Goal: Information Seeking & Learning: Check status

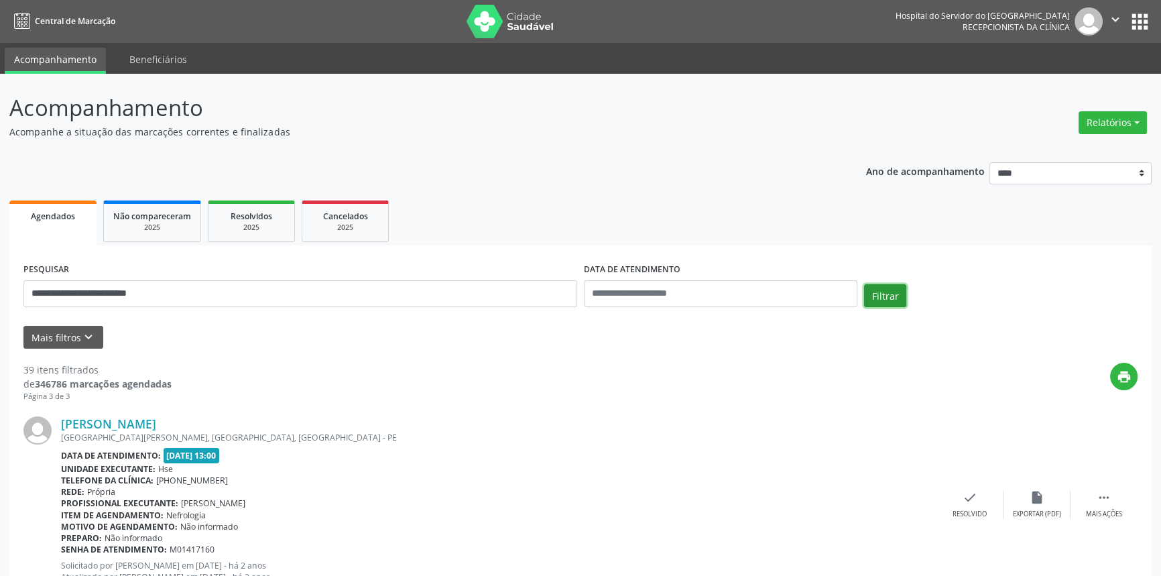
click at [871, 288] on button "Filtrar" at bounding box center [885, 295] width 42 height 23
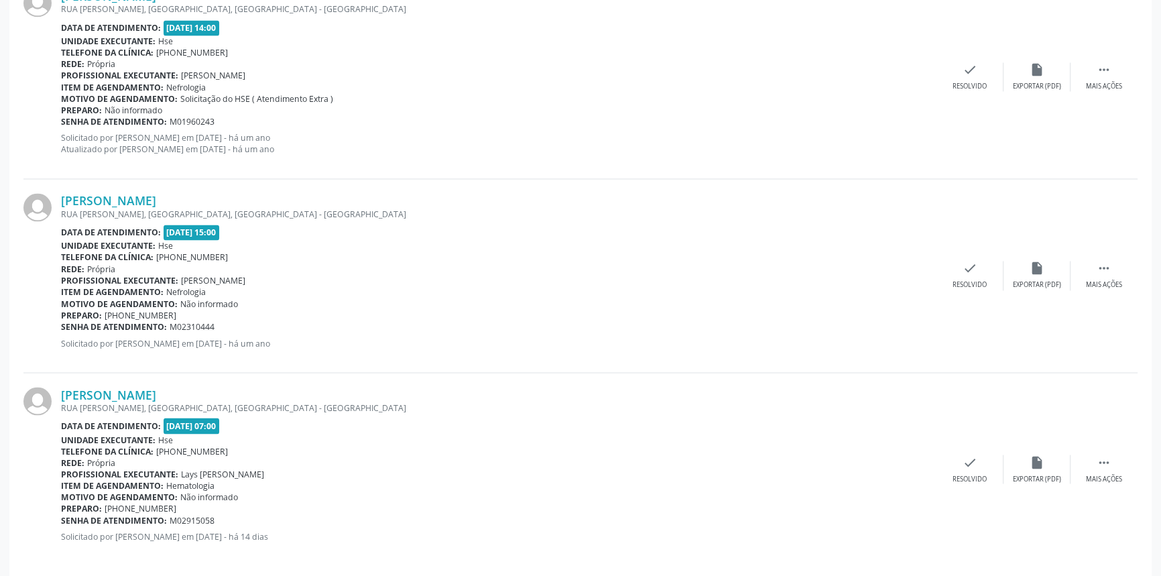
scroll to position [2895, 0]
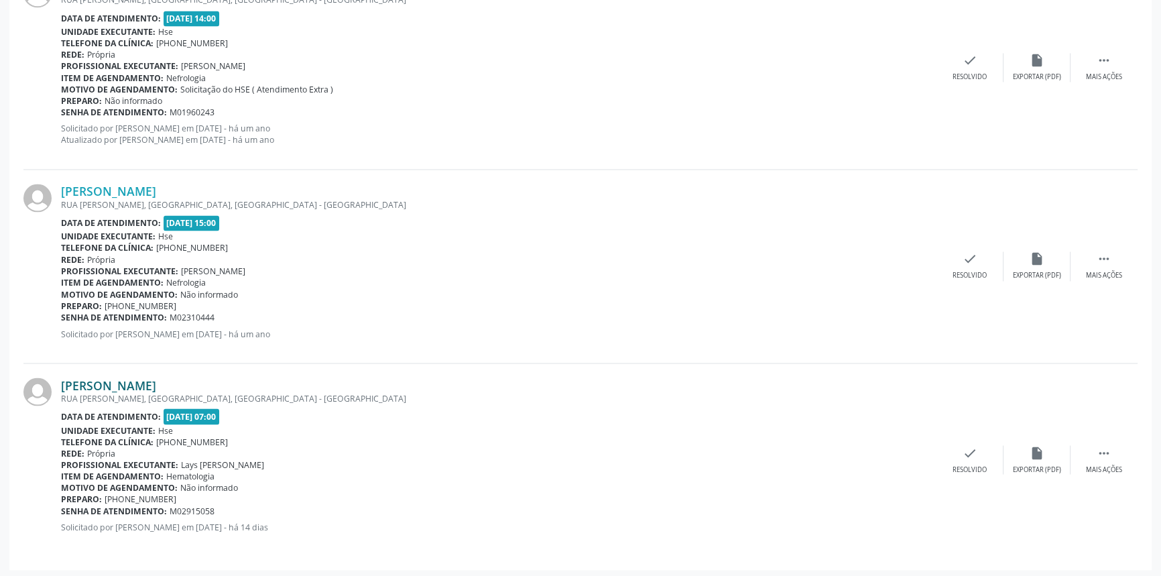
click at [156, 378] on link "Antonio Izidro do Nascimento" at bounding box center [108, 385] width 95 height 15
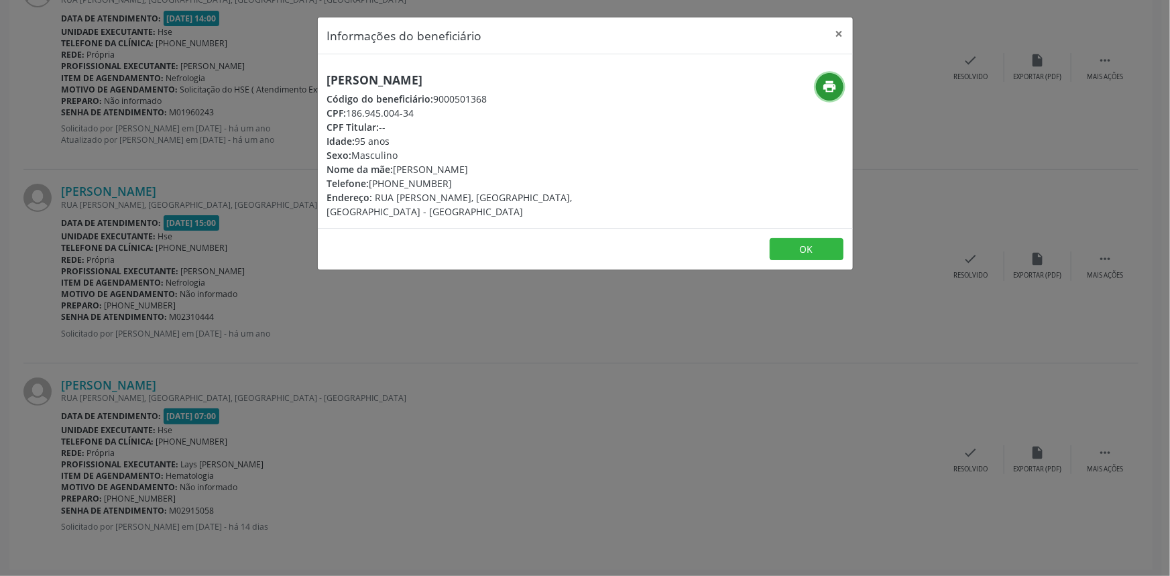
click at [832, 88] on icon "print" at bounding box center [829, 86] width 15 height 15
click at [838, 29] on button "×" at bounding box center [839, 33] width 27 height 33
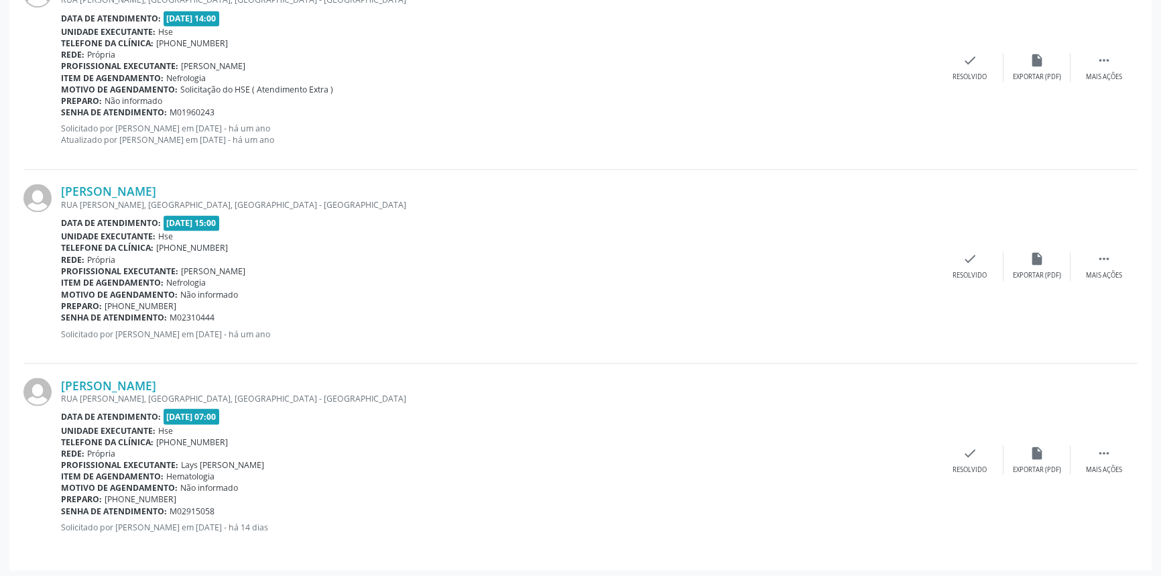
drag, startPoint x: 248, startPoint y: 382, endPoint x: 52, endPoint y: 388, distance: 196.6
click at [52, 388] on div "Antonio Izidro do Nascimento RUA CARLOS FERREIRA, SAN MARTIN, RECIFE - PE Data …" at bounding box center [580, 459] width 1114 height 192
copy div "Antonio Izidro do Nascimento"
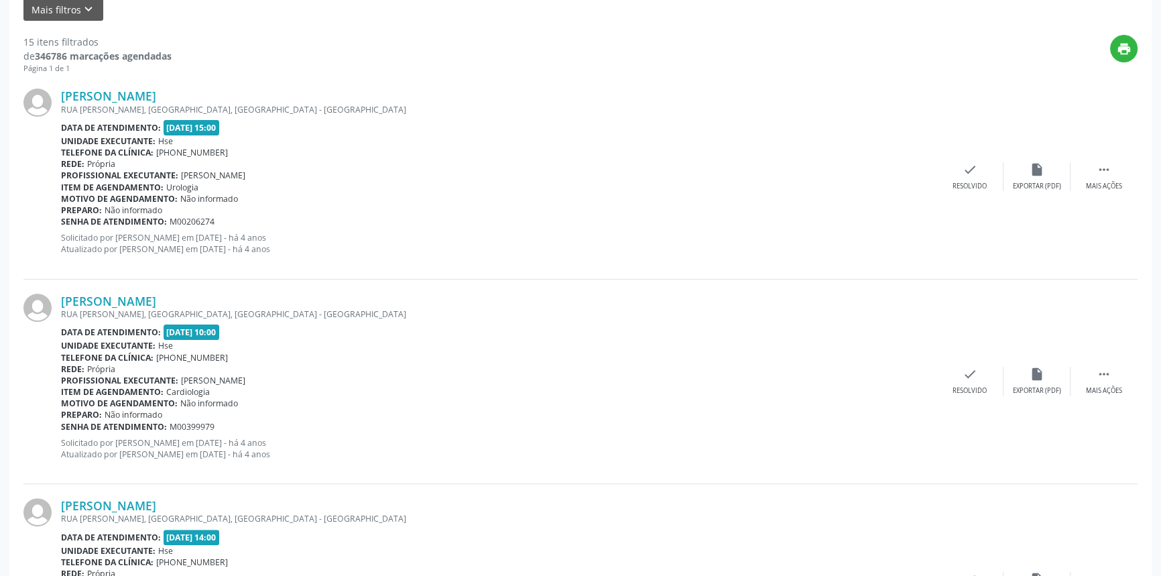
scroll to position [152, 0]
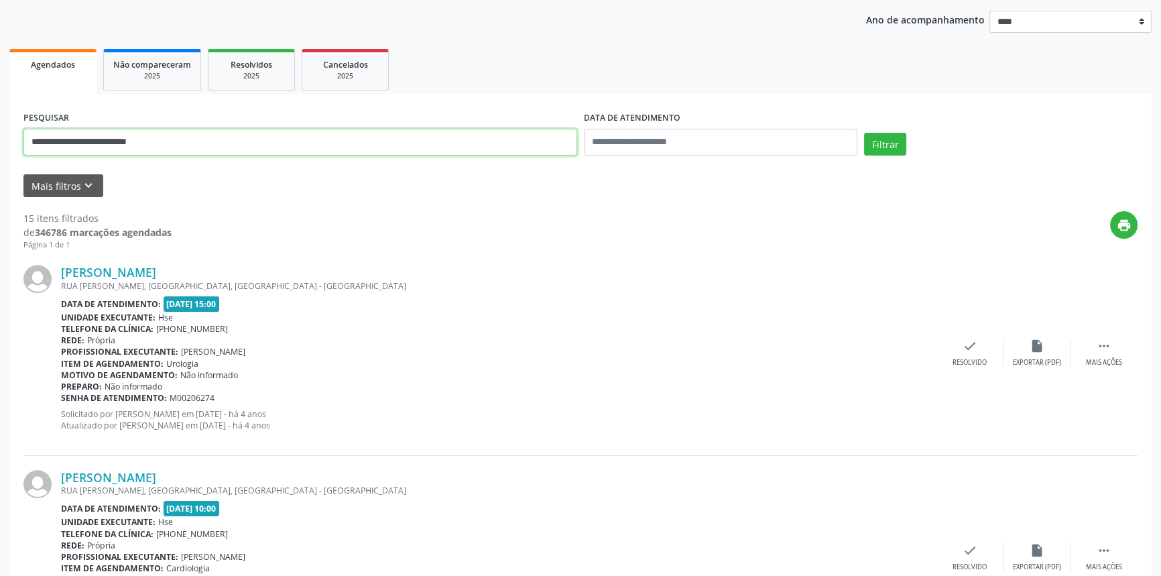
drag, startPoint x: 209, startPoint y: 141, endPoint x: 0, endPoint y: 135, distance: 209.3
paste input "text"
click at [870, 141] on button "Filtrar" at bounding box center [885, 144] width 42 height 23
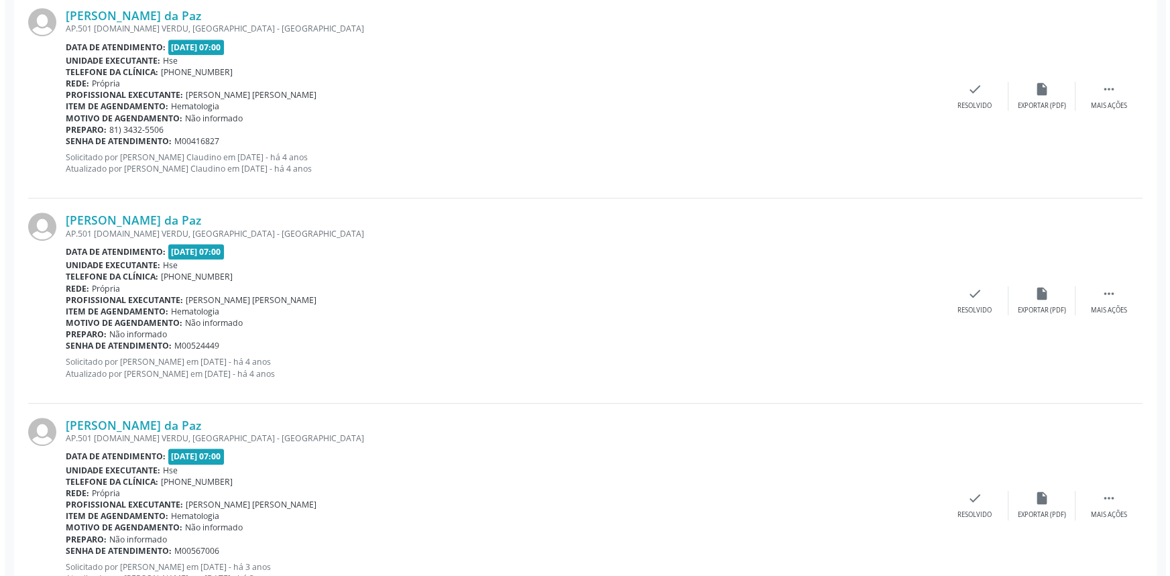
scroll to position [872, 0]
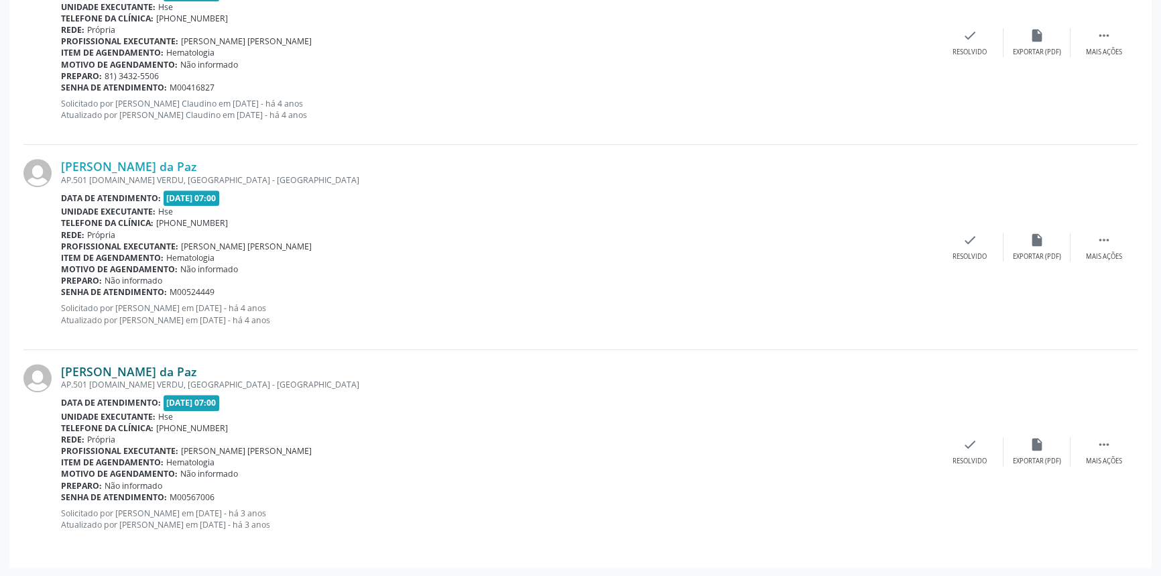
click at [154, 370] on link "Zaida Pinto da Paz" at bounding box center [128, 371] width 135 height 15
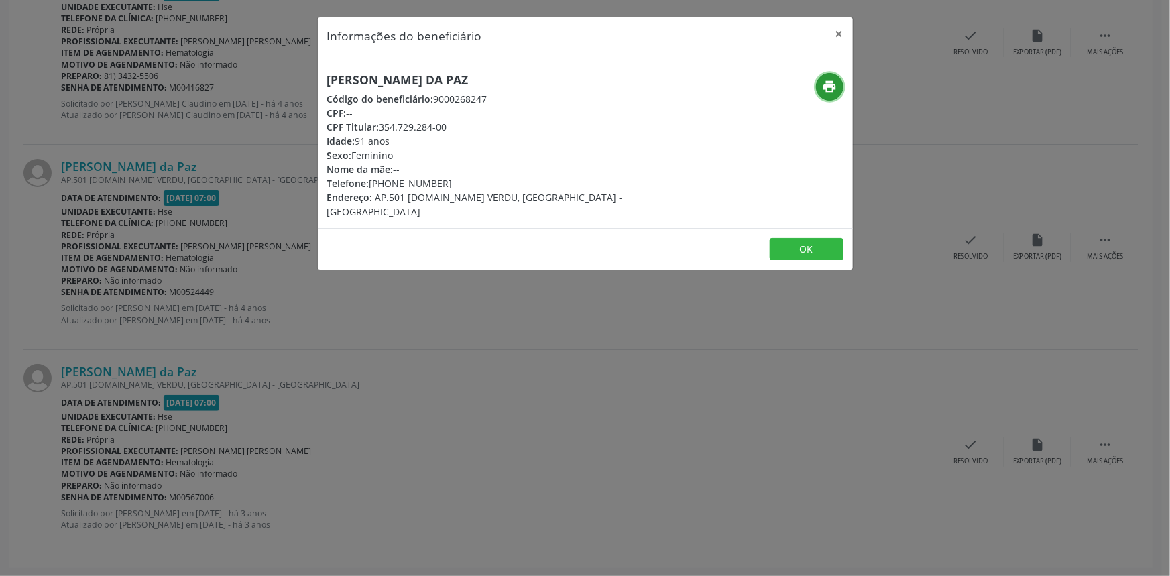
click at [836, 87] on icon "print" at bounding box center [829, 86] width 15 height 15
drag, startPoint x: 463, startPoint y: 80, endPoint x: 314, endPoint y: 80, distance: 148.2
click at [314, 80] on div "Informações do beneficiário × Zaida Pinto da Paz Código do beneficiário: 900026…" at bounding box center [585, 288] width 1170 height 576
copy h5 "Zaida Pinto da Paz"
click at [836, 32] on button "×" at bounding box center [839, 33] width 27 height 33
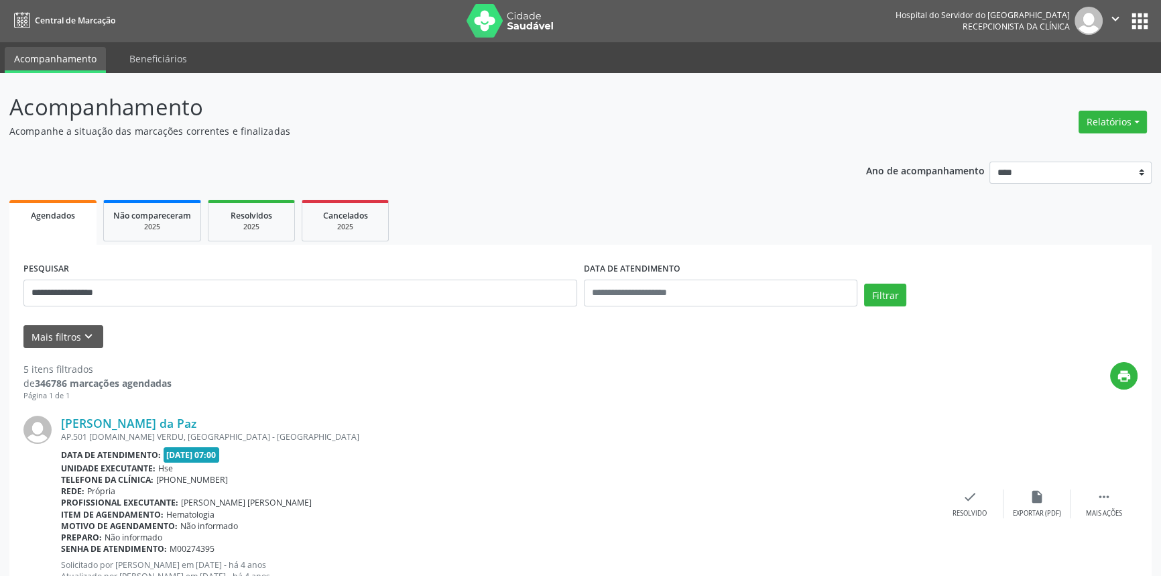
scroll to position [0, 0]
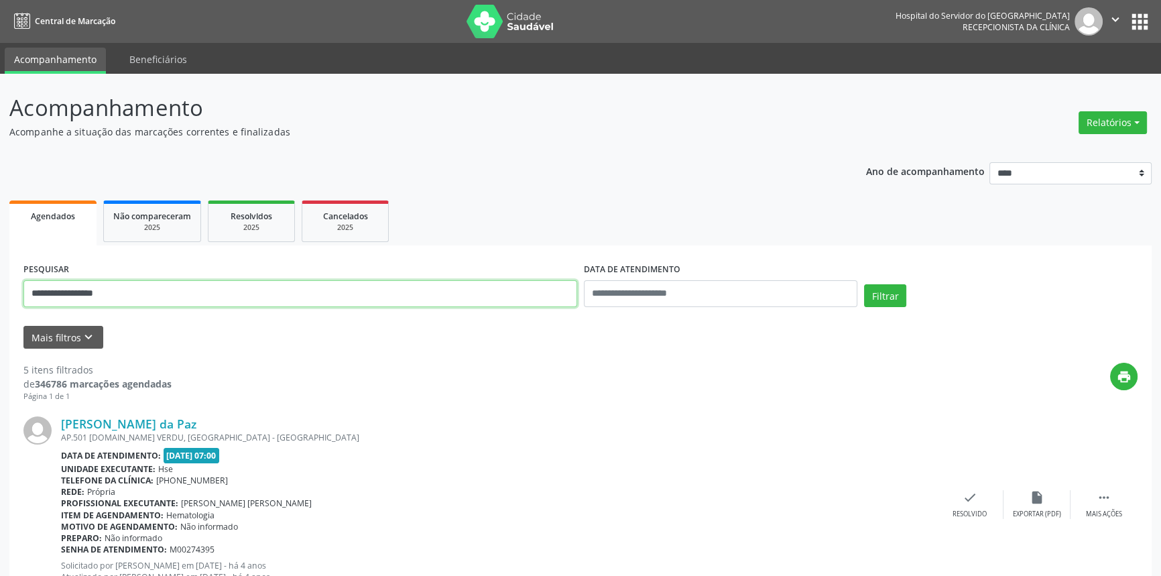
drag, startPoint x: 162, startPoint y: 297, endPoint x: 0, endPoint y: 298, distance: 161.6
paste input "******"
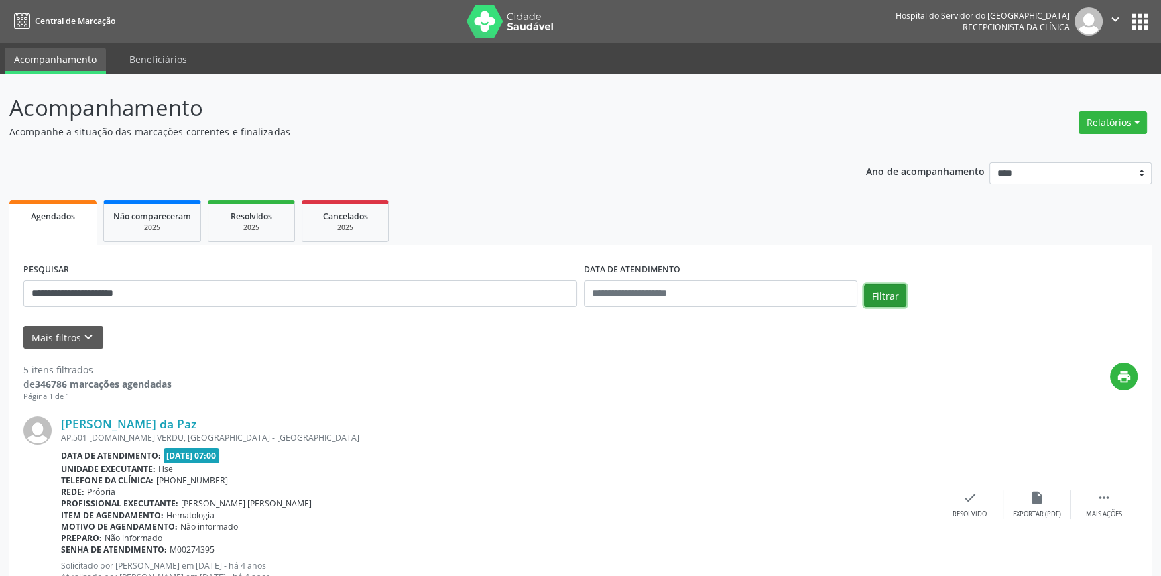
click at [892, 289] on button "Filtrar" at bounding box center [885, 295] width 42 height 23
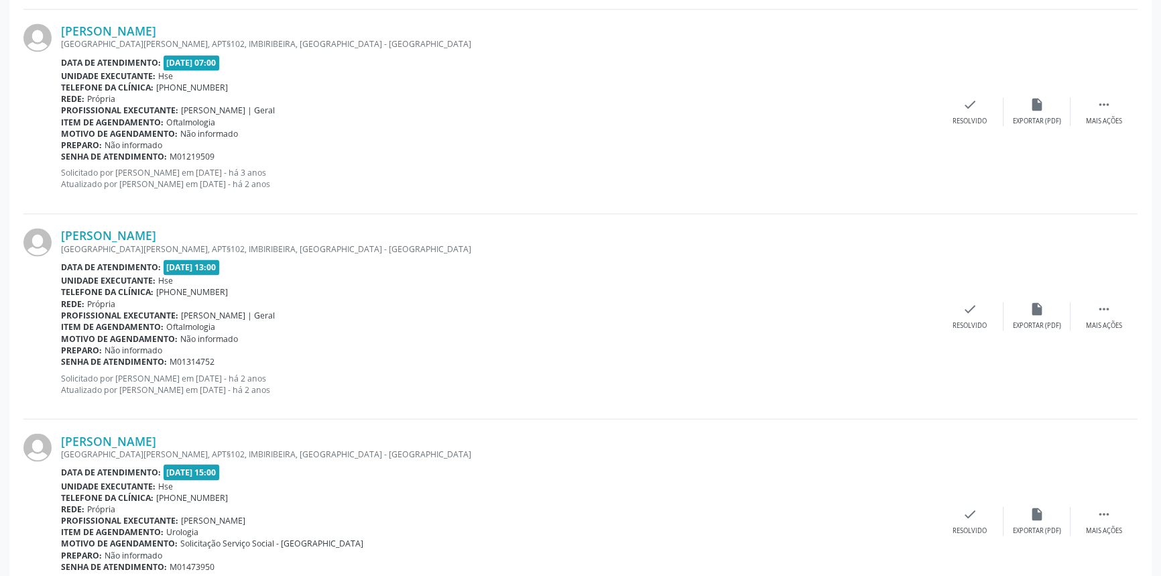
scroll to position [2917, 0]
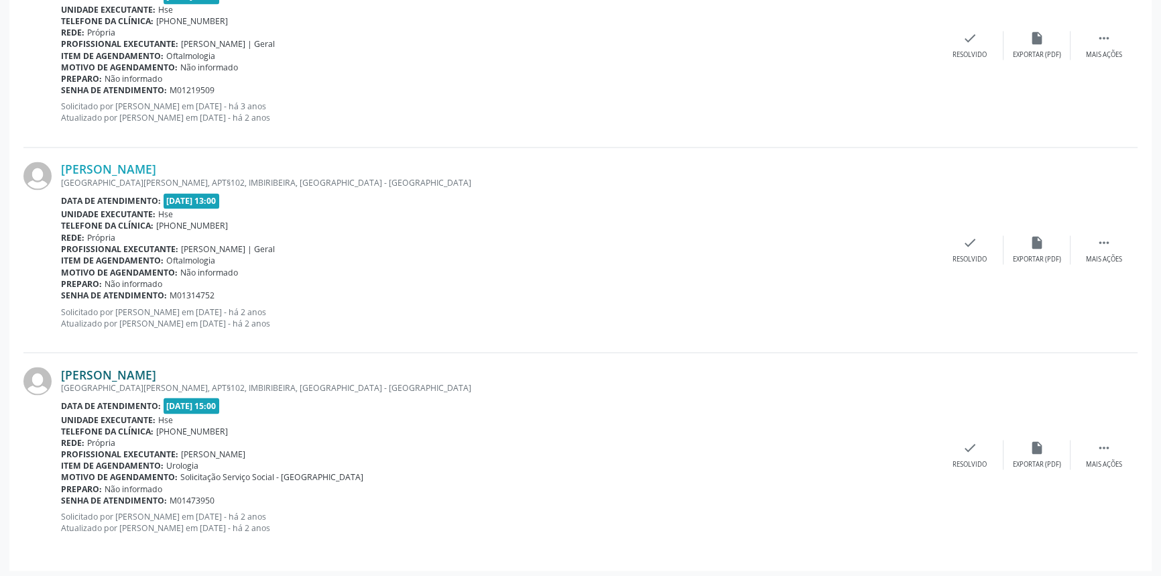
click at [156, 372] on link "Santino Salustiano Filho" at bounding box center [108, 374] width 95 height 15
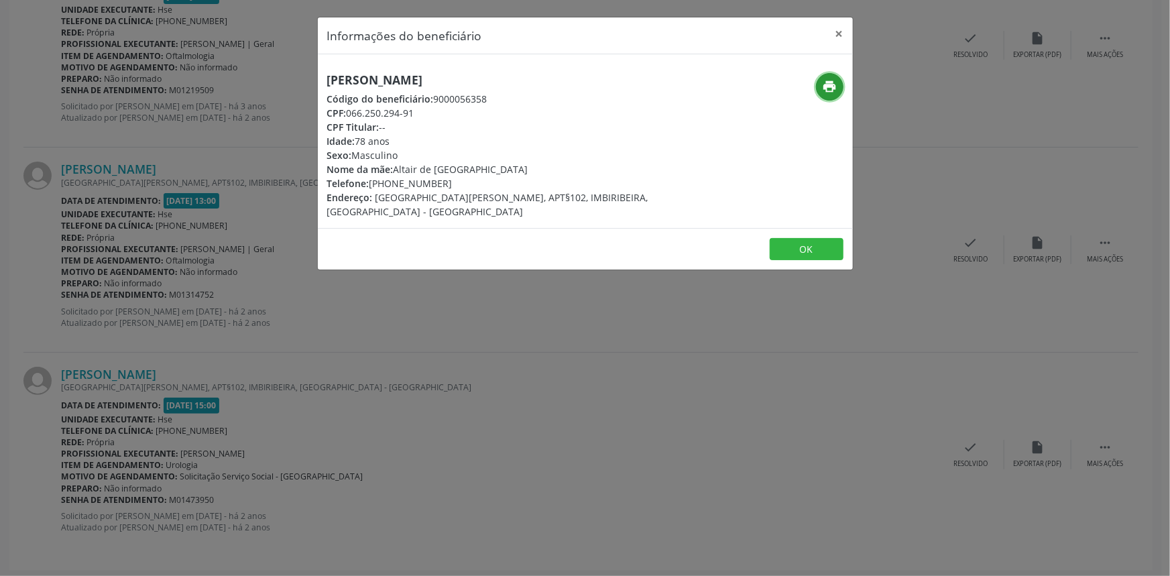
click at [832, 92] on icon "print" at bounding box center [829, 86] width 15 height 15
drag, startPoint x: 512, startPoint y: 78, endPoint x: 285, endPoint y: 78, distance: 227.3
click at [285, 78] on div "Informações do beneficiário × Santino Salustiano Filho Código do beneficiário: …" at bounding box center [585, 288] width 1170 height 576
copy h5 "Santino Salustiano Filho"
click at [843, 28] on button "×" at bounding box center [839, 33] width 27 height 33
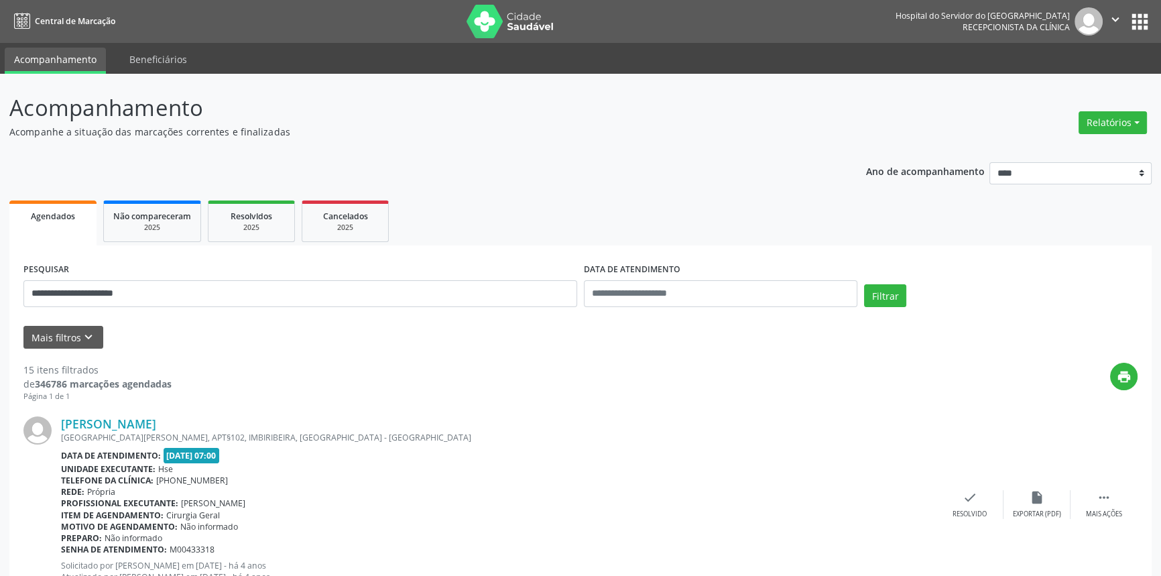
scroll to position [0, 0]
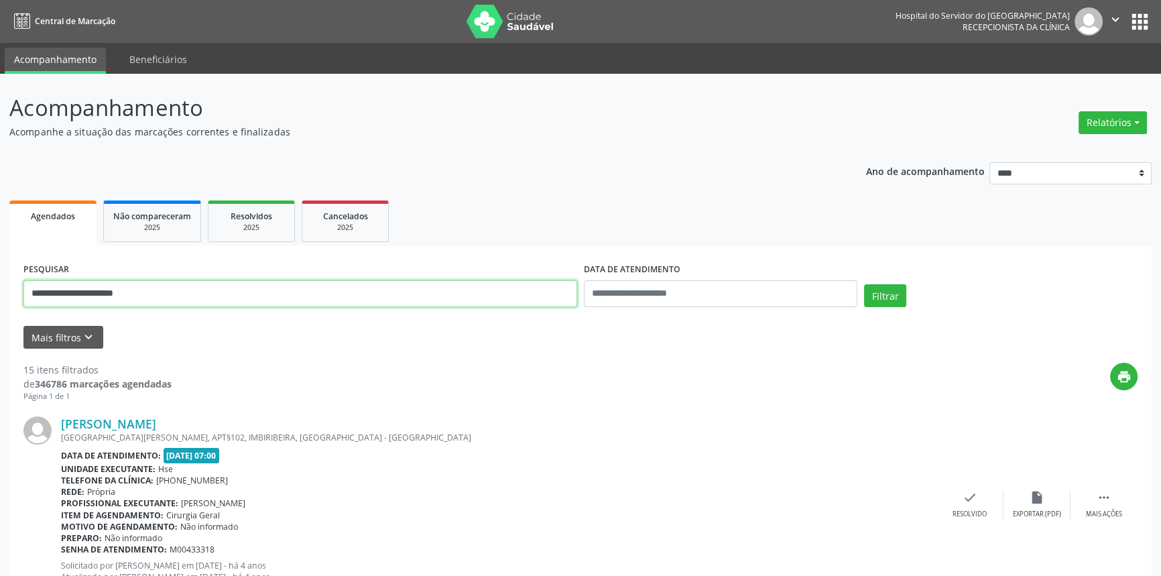
drag, startPoint x: 142, startPoint y: 294, endPoint x: 0, endPoint y: 294, distance: 142.2
paste input "text"
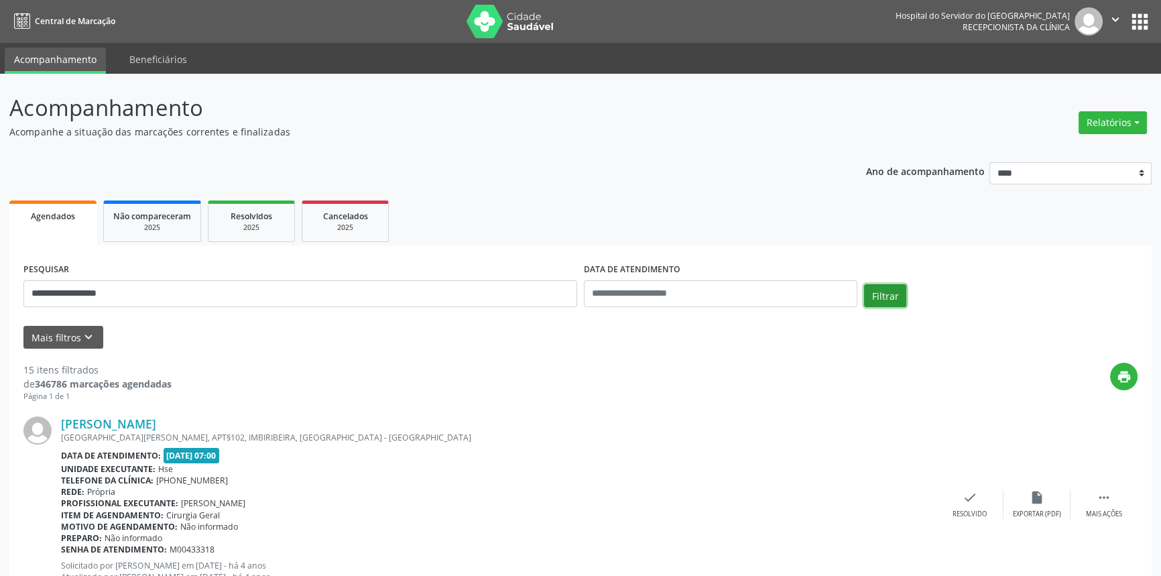
click at [884, 290] on button "Filtrar" at bounding box center [885, 295] width 42 height 23
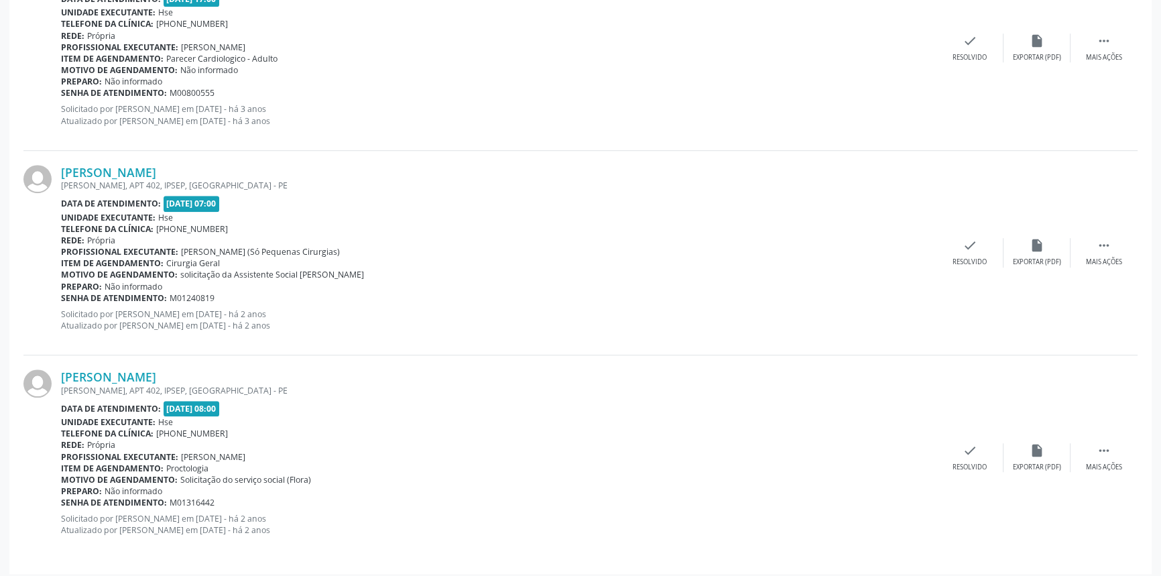
scroll to position [1076, 0]
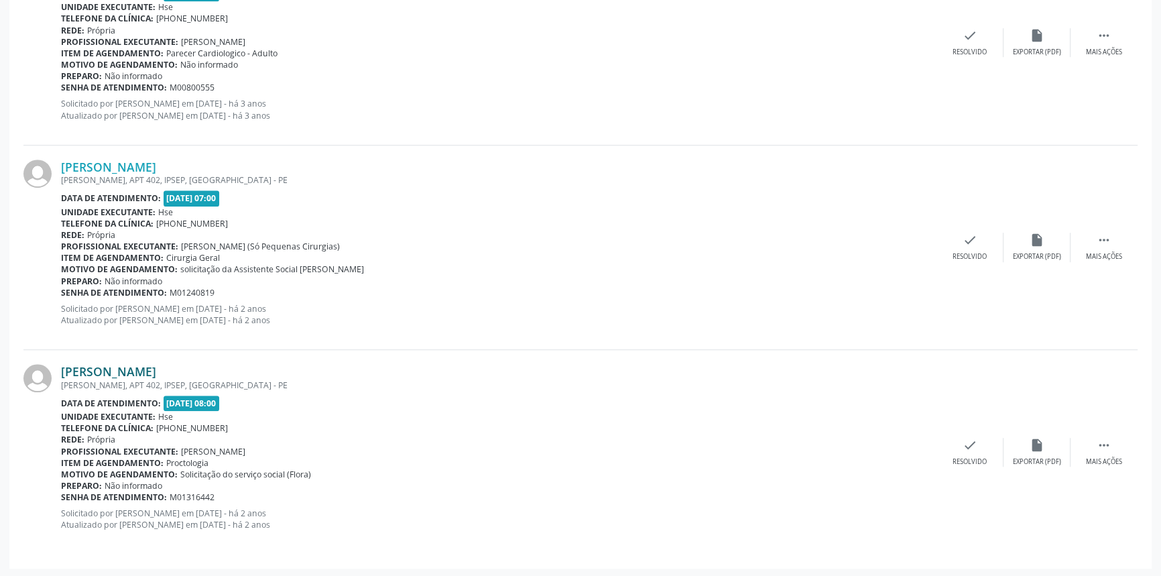
click at [156, 373] on link "Ricardo Lira Falcao" at bounding box center [108, 371] width 95 height 15
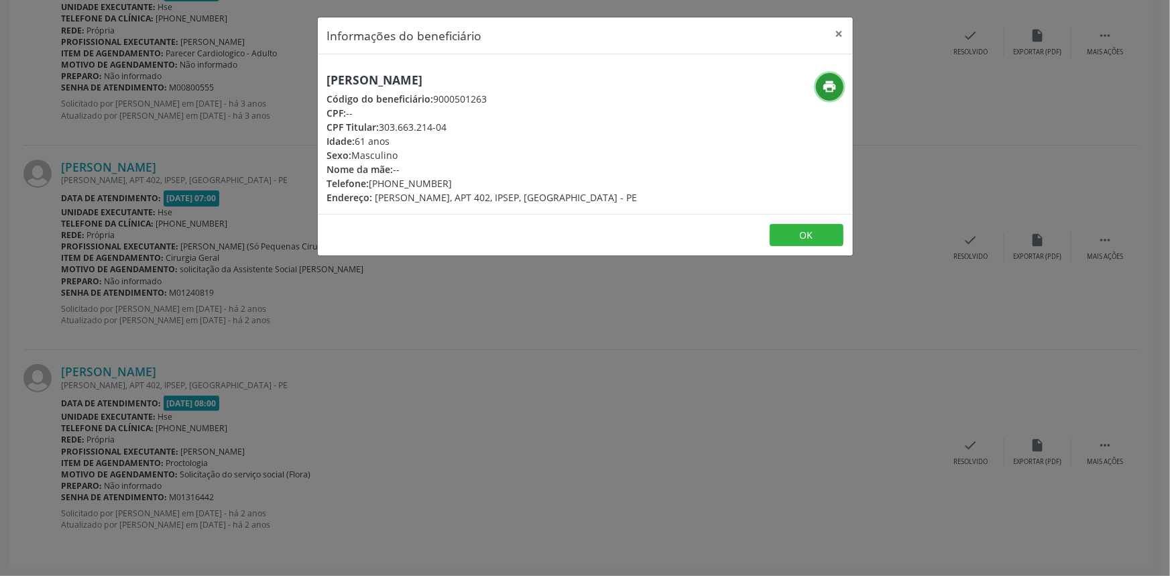
click at [830, 86] on icon "print" at bounding box center [829, 86] width 15 height 15
drag, startPoint x: 498, startPoint y: 78, endPoint x: 294, endPoint y: 79, distance: 203.2
click at [295, 79] on div "Informações do beneficiário × Ricardo Lira Falcao Código do beneficiário: 90005…" at bounding box center [585, 288] width 1170 height 576
copy h5 "Ricardo Lira Falcao"
click at [840, 34] on button "×" at bounding box center [839, 33] width 27 height 33
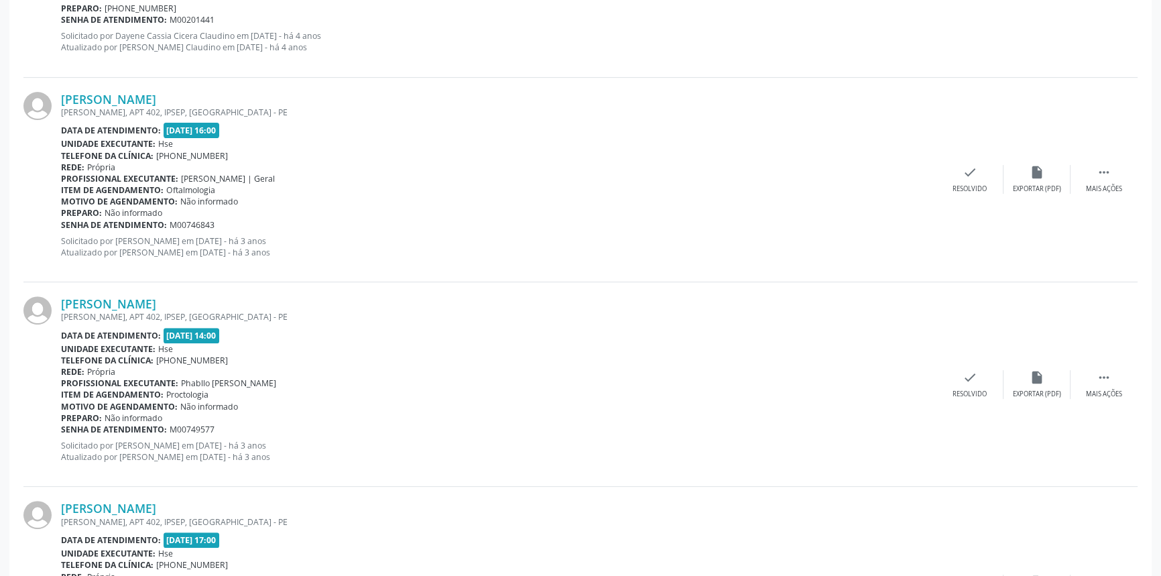
scroll to position [528, 0]
drag, startPoint x: 190, startPoint y: 304, endPoint x: 46, endPoint y: 304, distance: 143.5
click at [46, 304] on div "Ricardo Lira Falcao RAIMUNDO DINIZ, APT 402, IPSEP, RECIFE - PE Data de atendim…" at bounding box center [580, 386] width 1114 height 205
copy div "Ricardo Lira Falcao"
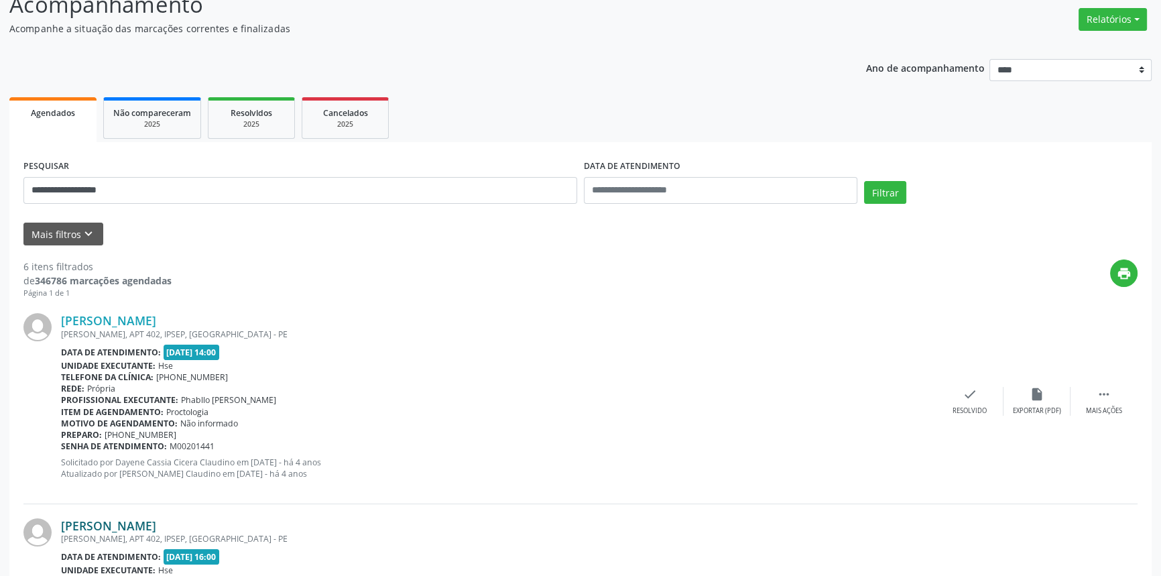
scroll to position [0, 0]
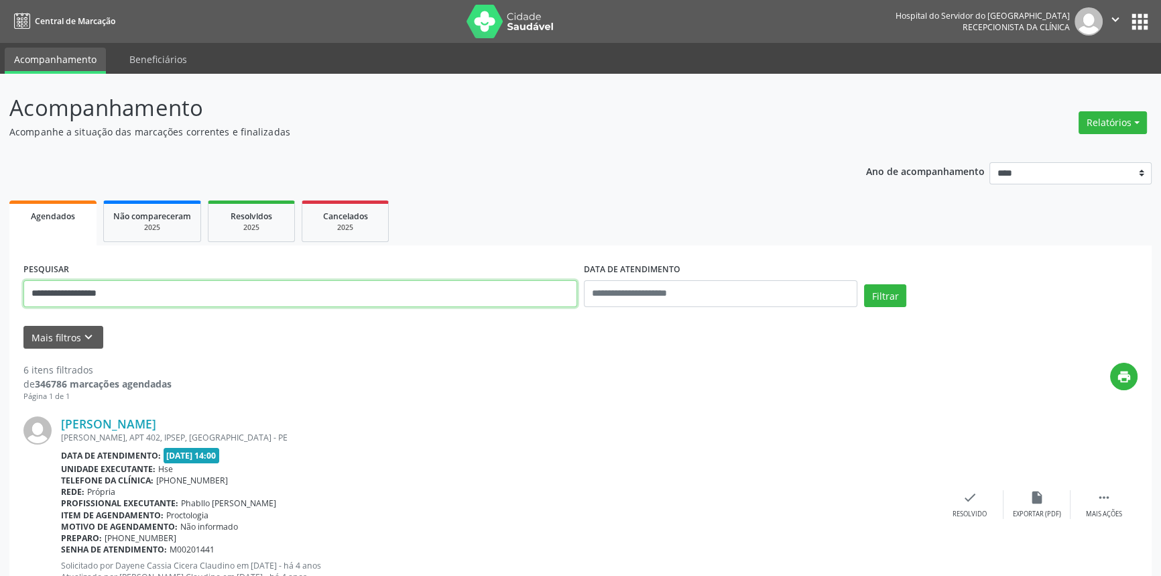
drag, startPoint x: 172, startPoint y: 303, endPoint x: 0, endPoint y: 281, distance: 173.1
paste input "*"
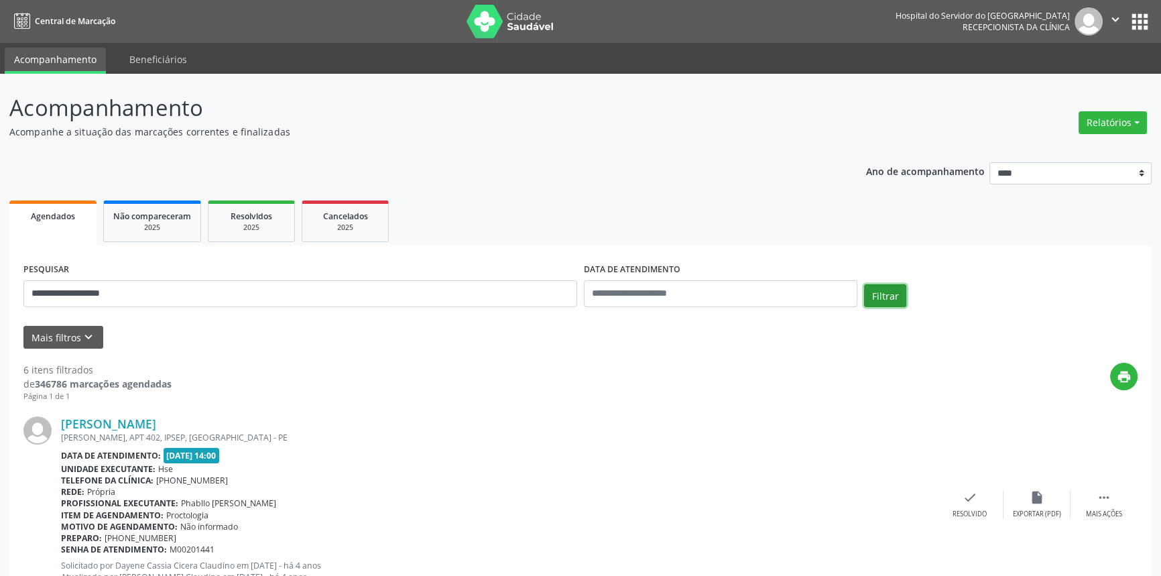
click at [888, 301] on button "Filtrar" at bounding box center [885, 295] width 42 height 23
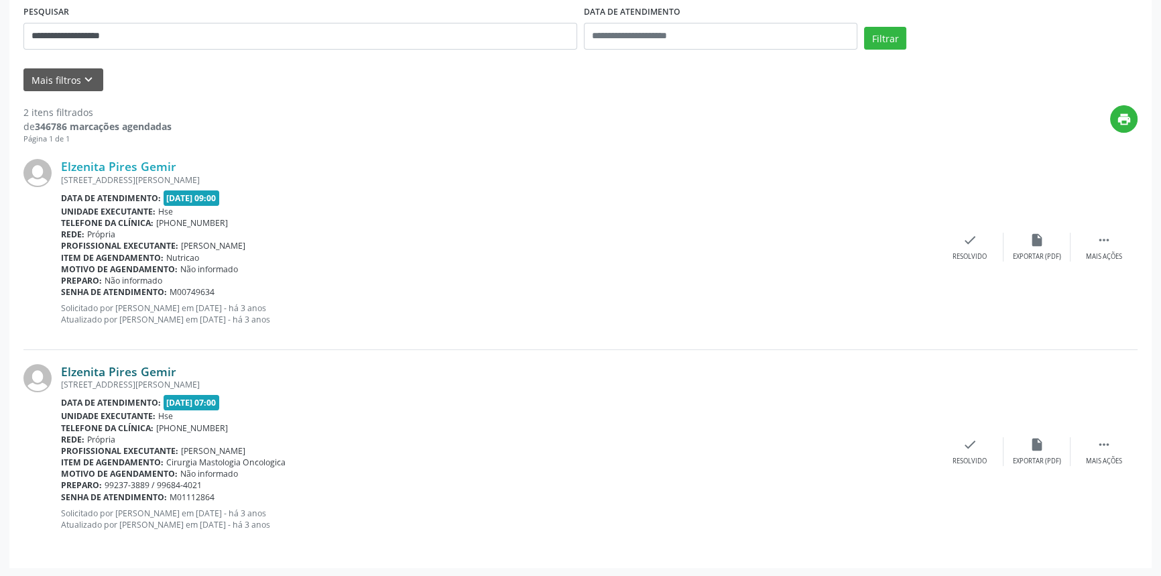
click at [169, 371] on link "Elzenita Pires Gemir" at bounding box center [118, 371] width 115 height 15
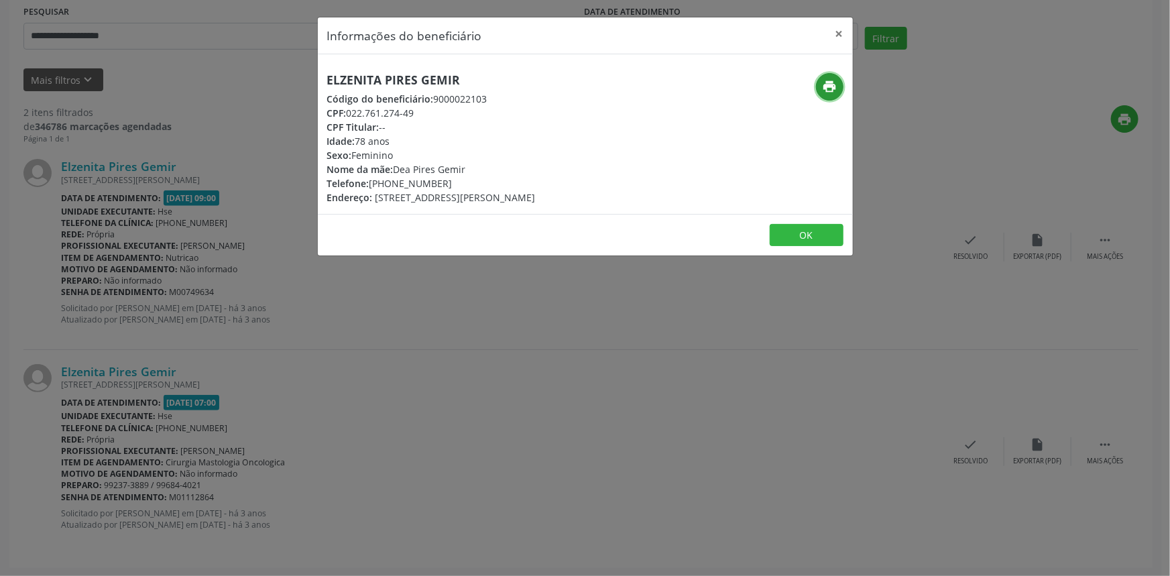
click at [838, 88] on button "print" at bounding box center [829, 86] width 27 height 27
drag, startPoint x: 475, startPoint y: 80, endPoint x: 301, endPoint y: 80, distance: 173.7
click at [301, 80] on div "Informações do beneficiário × Elzenita Pires Gemir Código do beneficiário: 9000…" at bounding box center [585, 288] width 1170 height 576
copy h5 "Elzenita Pires Gemir"
click at [838, 31] on button "×" at bounding box center [839, 33] width 27 height 33
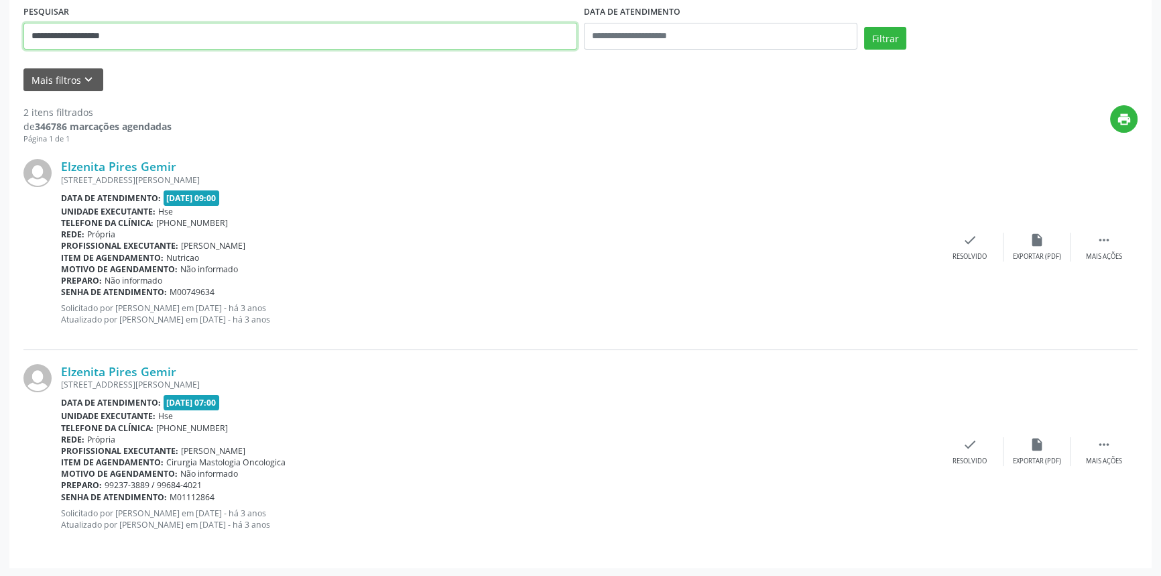
drag, startPoint x: 140, startPoint y: 28, endPoint x: 0, endPoint y: 37, distance: 140.4
click at [0, 37] on div "**********" at bounding box center [580, 196] width 1161 height 761
paste input "**"
type input "**********"
click at [876, 40] on button "Filtrar" at bounding box center [885, 38] width 42 height 23
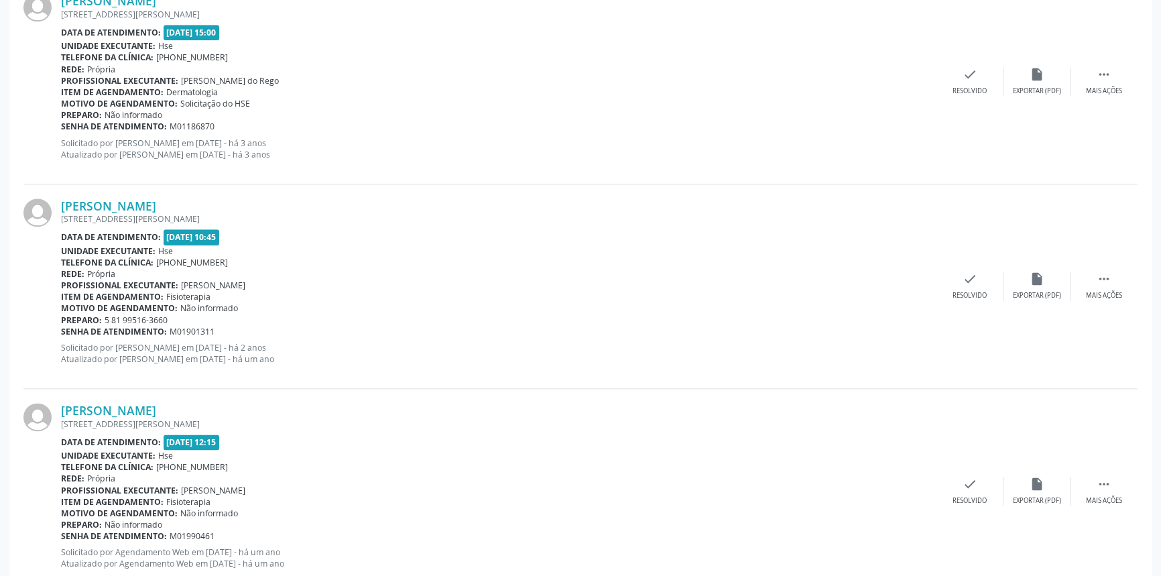
scroll to position [2099, 0]
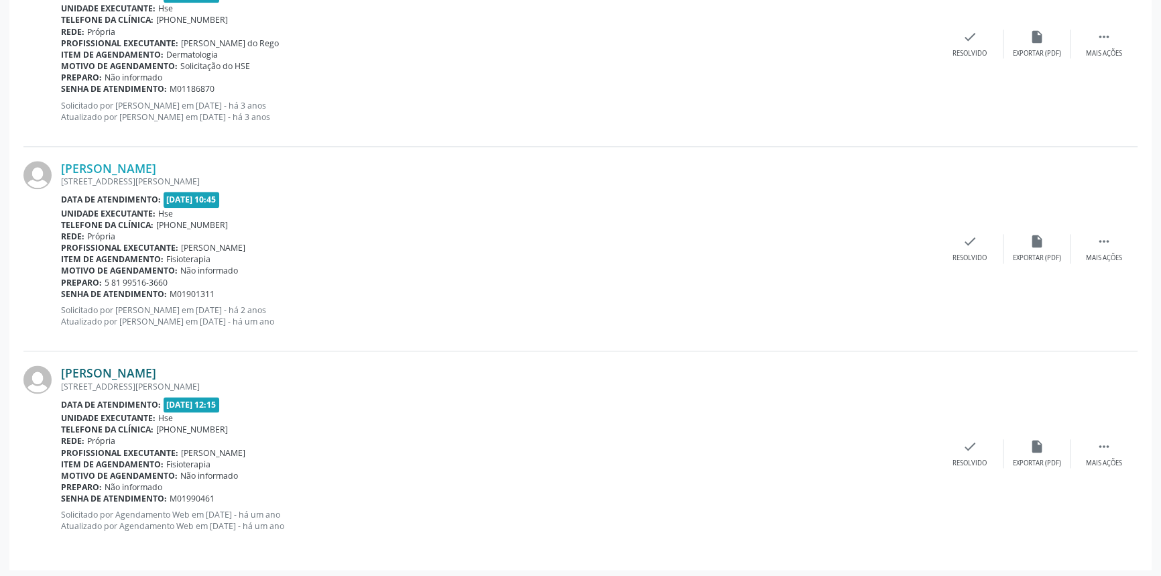
click at [140, 371] on link "Erick Carvalho Bezerra" at bounding box center [108, 372] width 95 height 15
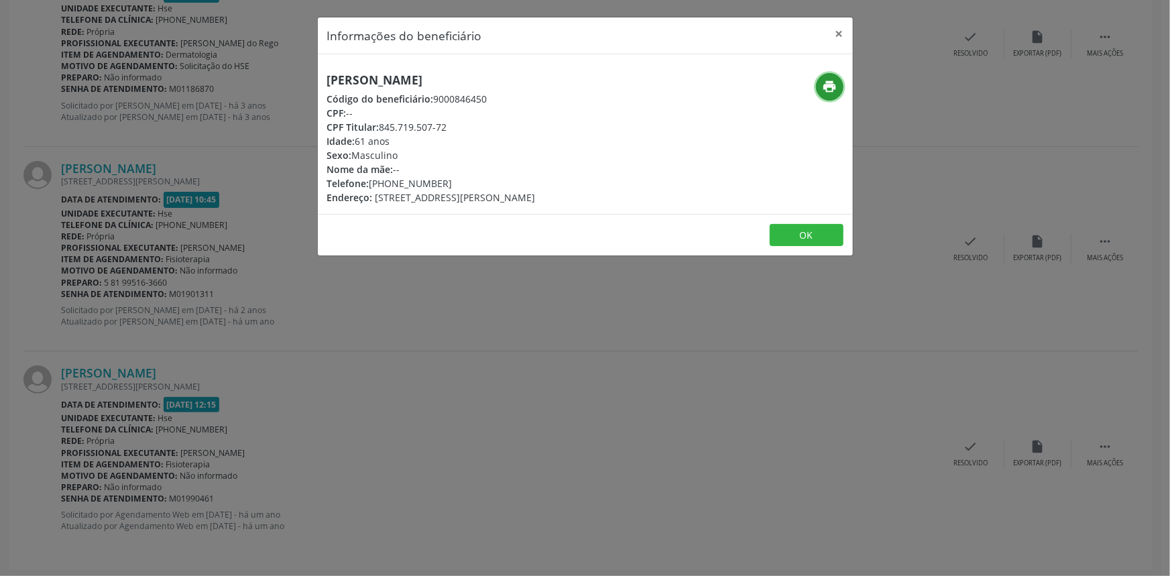
click at [829, 89] on icon "print" at bounding box center [829, 86] width 15 height 15
drag, startPoint x: 844, startPoint y: 28, endPoint x: 545, endPoint y: 180, distance: 335.9
click at [844, 29] on button "×" at bounding box center [839, 33] width 27 height 33
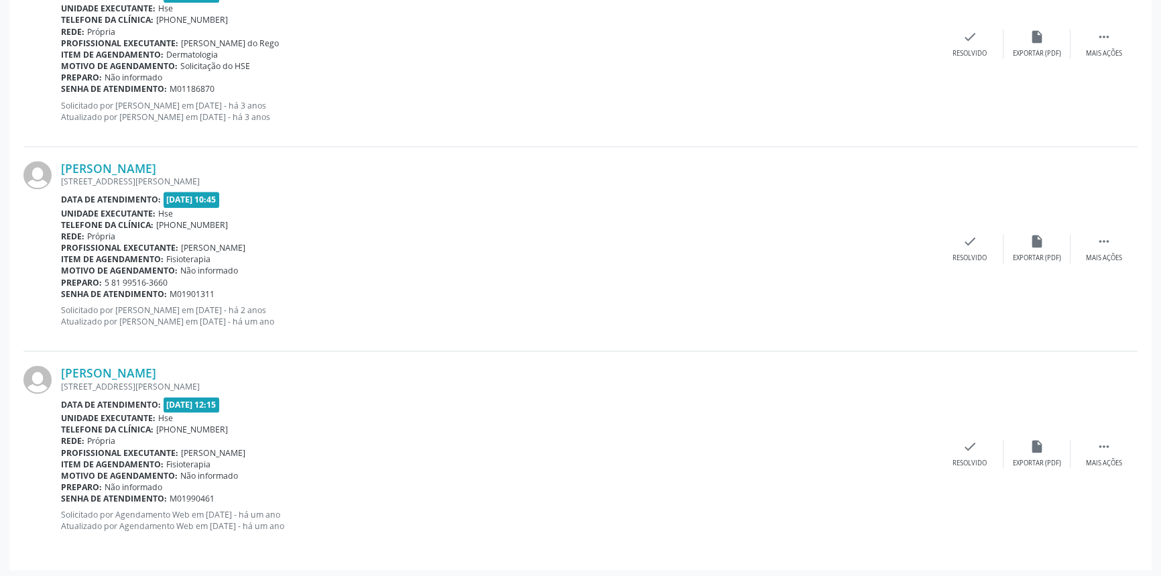
drag, startPoint x: 207, startPoint y: 369, endPoint x: 60, endPoint y: 369, distance: 146.9
click at [60, 369] on div "Erick Carvalho Bezerra RUA NEREU GOMES, APTº 302 B, CASA CAIADA, RECIFE - PE Da…" at bounding box center [580, 453] width 1114 height 204
copy div "Erick Carvalho Bezerra"
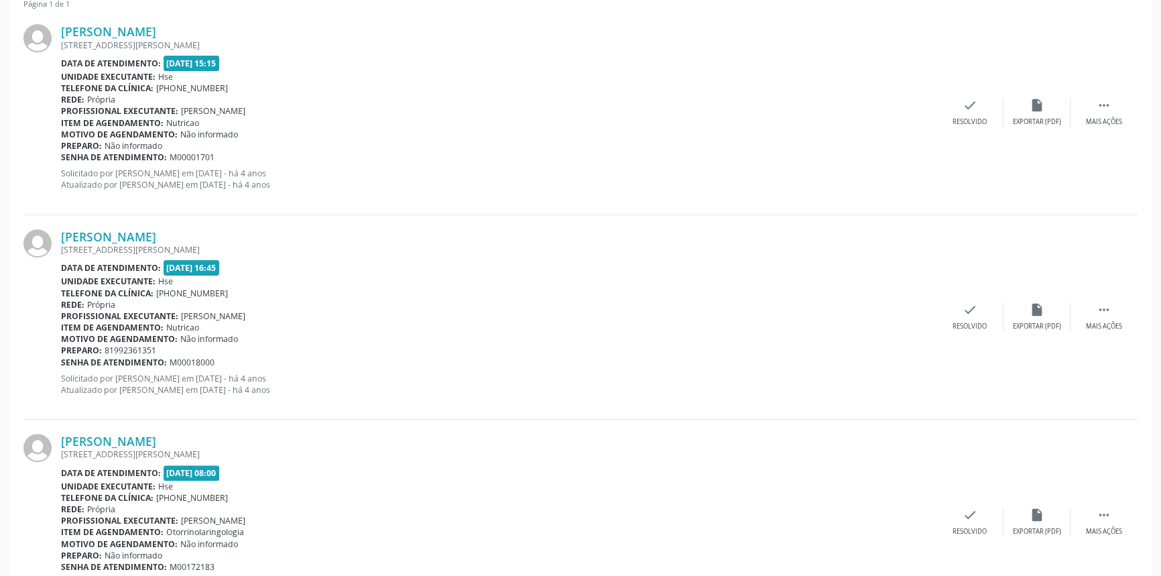
scroll to position [87, 0]
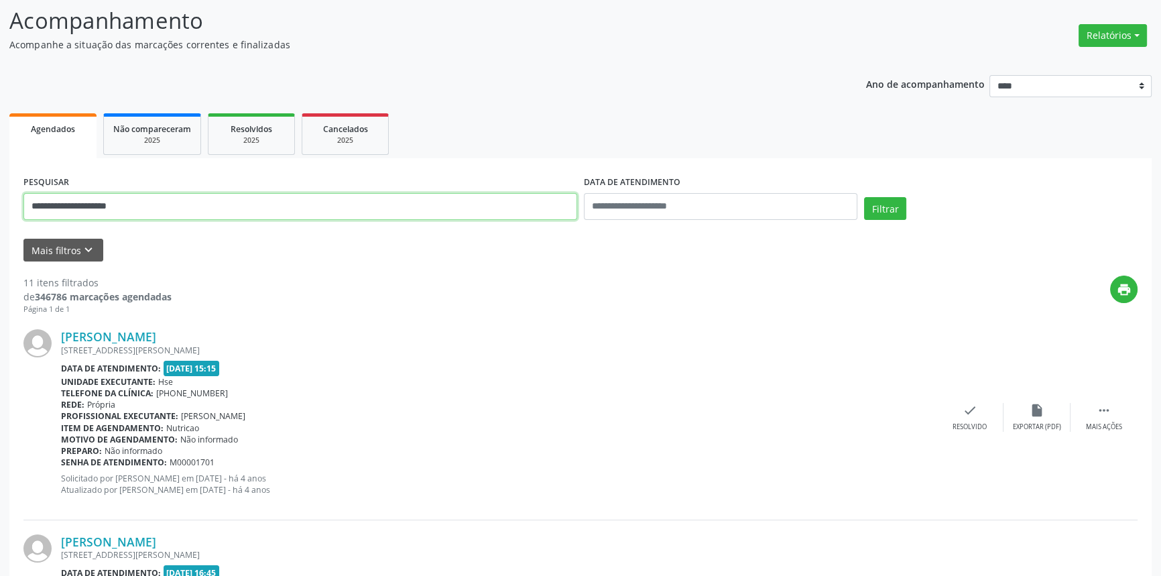
drag, startPoint x: 159, startPoint y: 209, endPoint x: 0, endPoint y: 209, distance: 158.9
paste input "**********"
click at [885, 201] on button "Filtrar" at bounding box center [885, 208] width 42 height 23
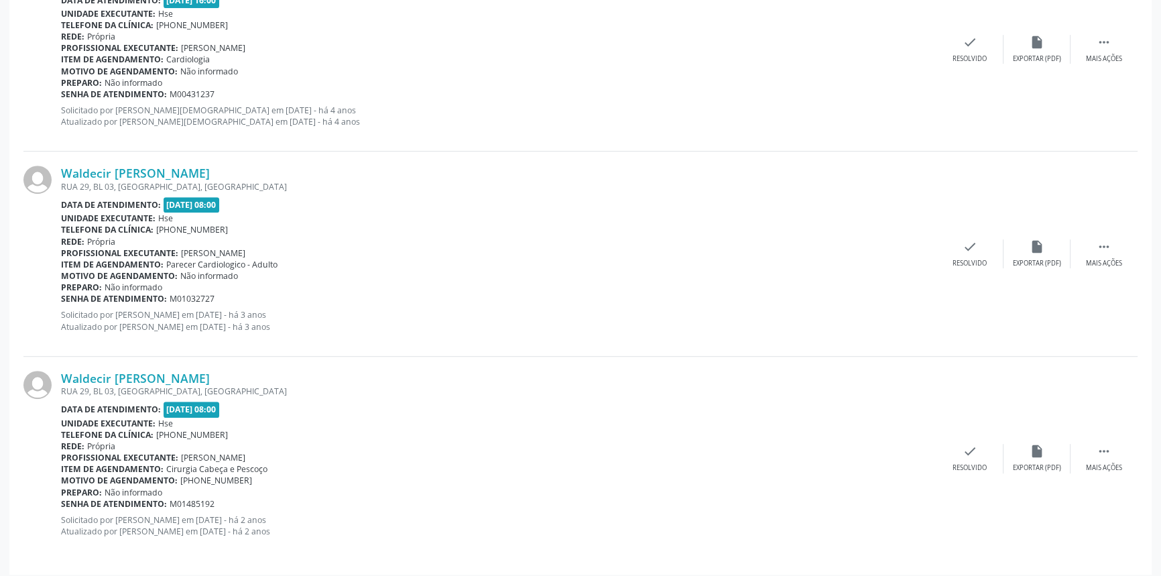
scroll to position [872, 0]
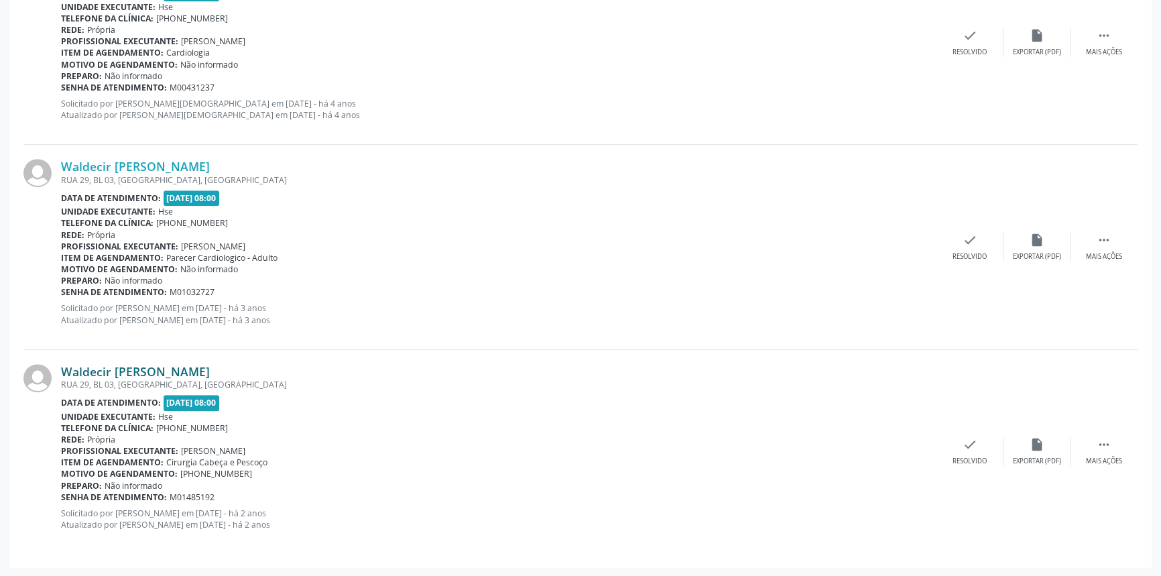
click at [210, 376] on link "Waldecir Francisco de Barros" at bounding box center [135, 371] width 149 height 15
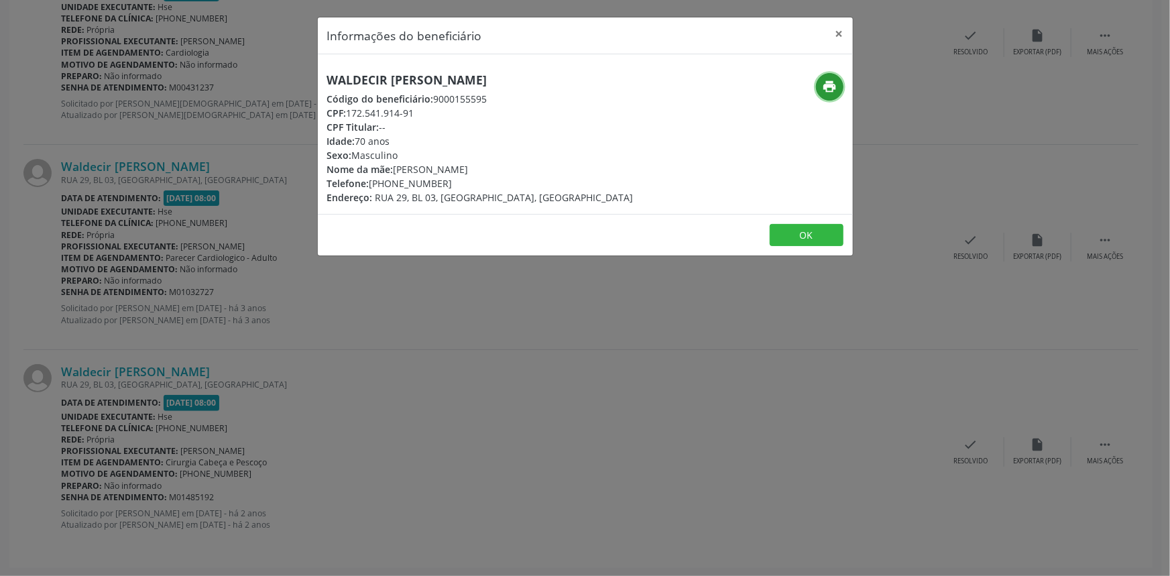
click at [824, 79] on icon "print" at bounding box center [829, 86] width 15 height 15
click at [838, 32] on button "×" at bounding box center [839, 33] width 27 height 33
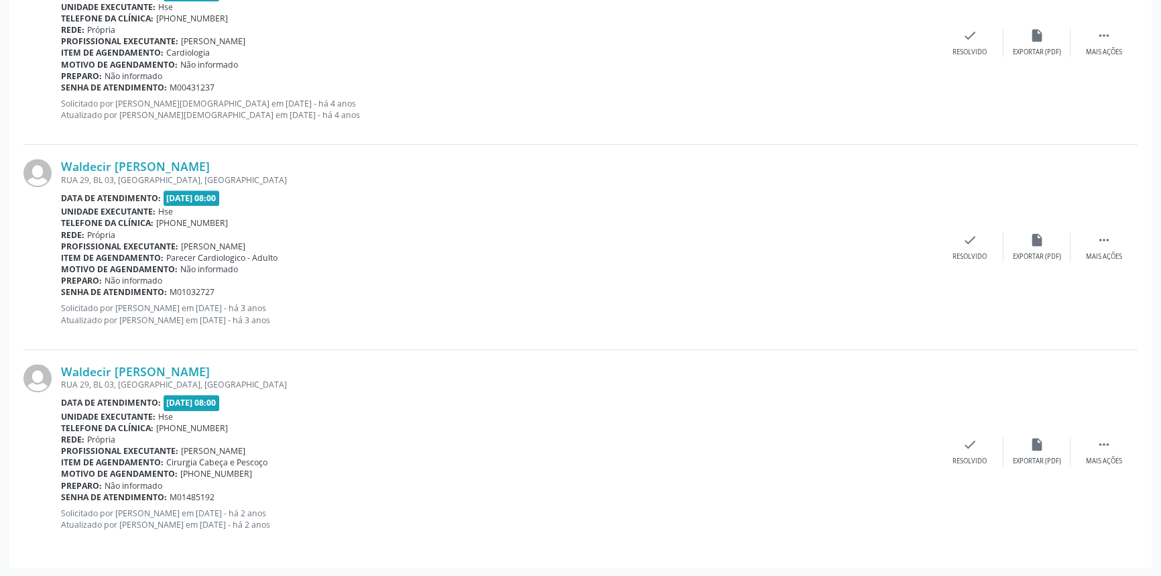
drag, startPoint x: 229, startPoint y: 364, endPoint x: 58, endPoint y: 361, distance: 171.0
click at [58, 361] on div "Waldecir Francisco de Barros RUA 29, BL 03, PARQUE CAPIBARIBE, SAO LOURENCO - P…" at bounding box center [580, 452] width 1114 height 204
click at [84, 351] on div "Waldecir Francisco de Barros RUA 29, BL 03, PARQUE CAPIBARIBE, SAO LOURENCO - P…" at bounding box center [580, 452] width 1114 height 204
drag, startPoint x: 237, startPoint y: 367, endPoint x: 65, endPoint y: 367, distance: 172.3
click at [65, 367] on div "Waldecir Francisco de Barros" at bounding box center [499, 371] width 876 height 15
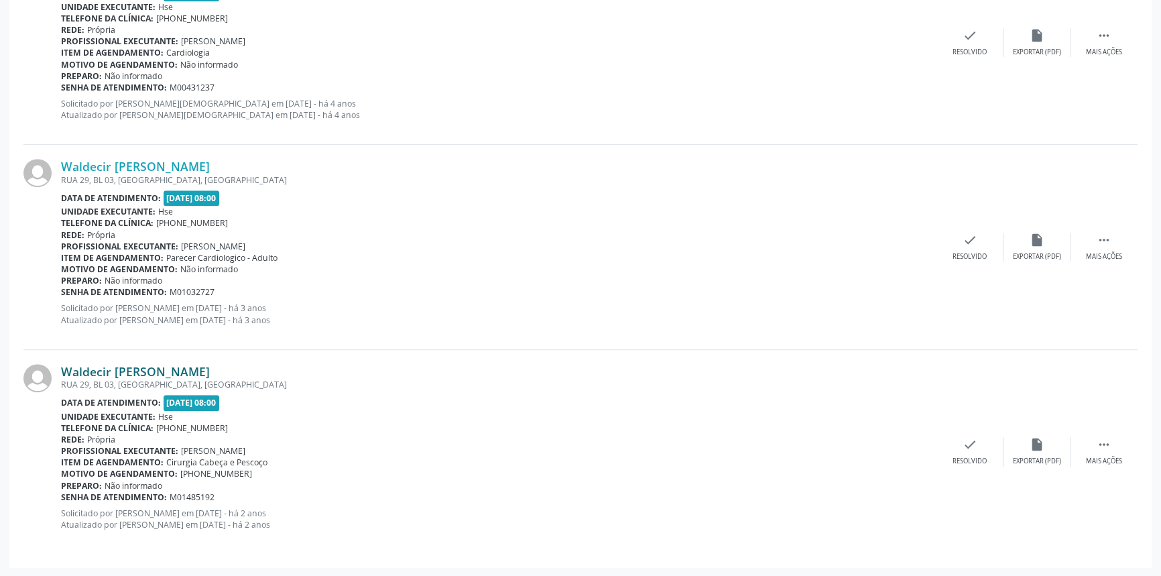
copy link "Waldecir Francisco de Barros"
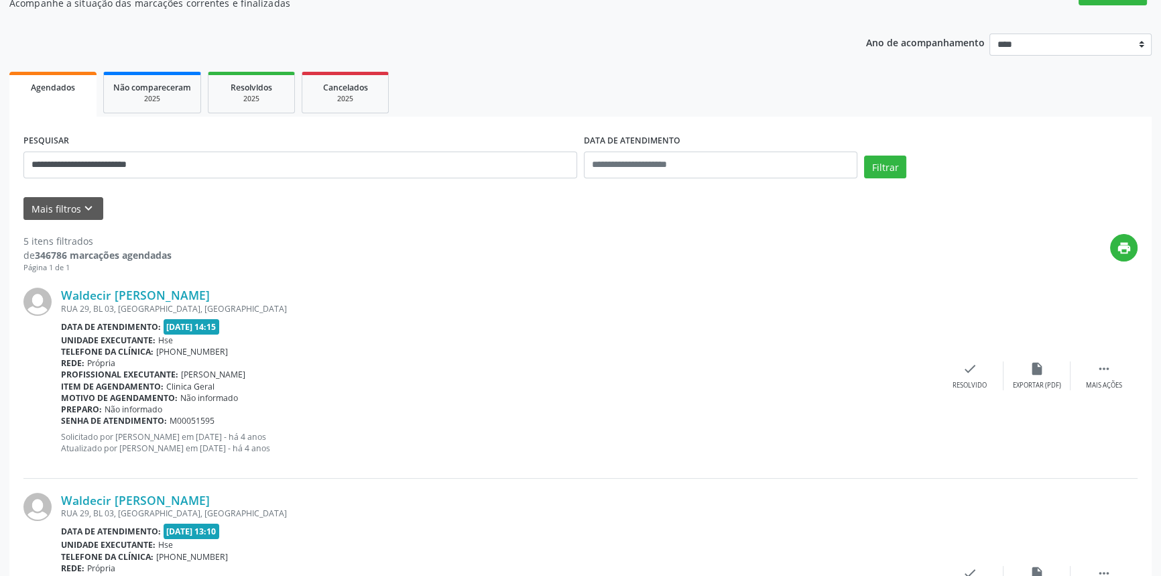
scroll to position [0, 0]
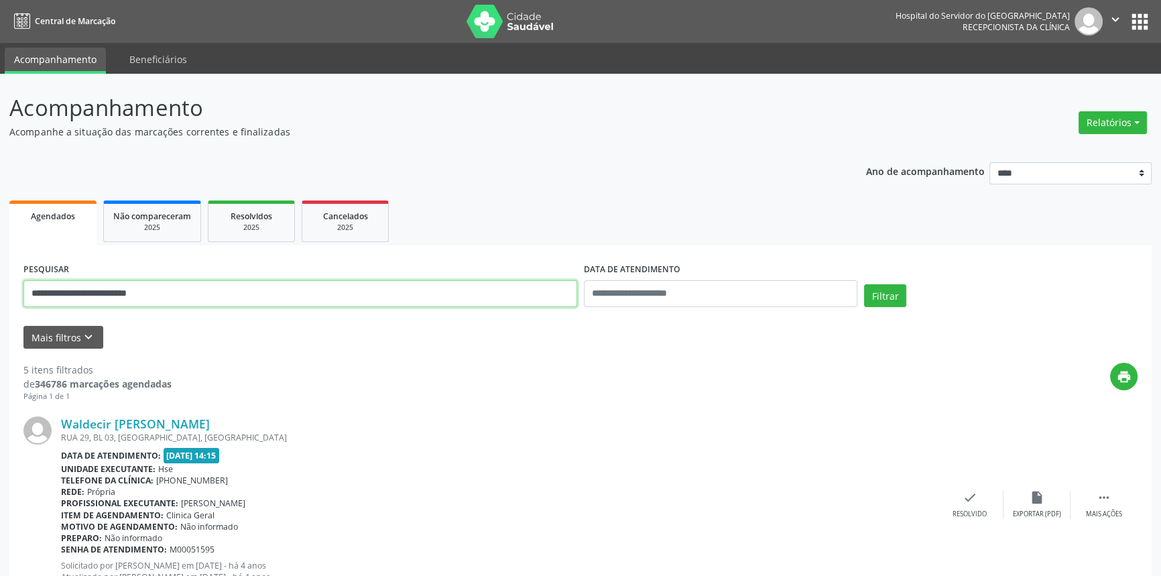
drag, startPoint x: 205, startPoint y: 289, endPoint x: 0, endPoint y: 294, distance: 204.6
type input "**********"
click at [864, 284] on button "Filtrar" at bounding box center [885, 295] width 42 height 23
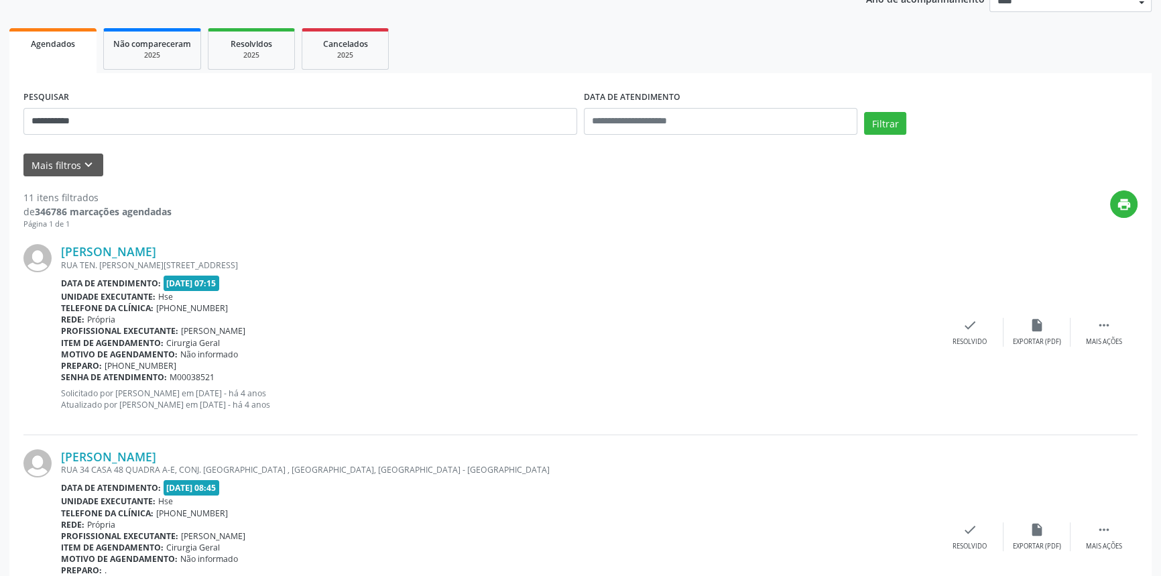
scroll to position [60, 0]
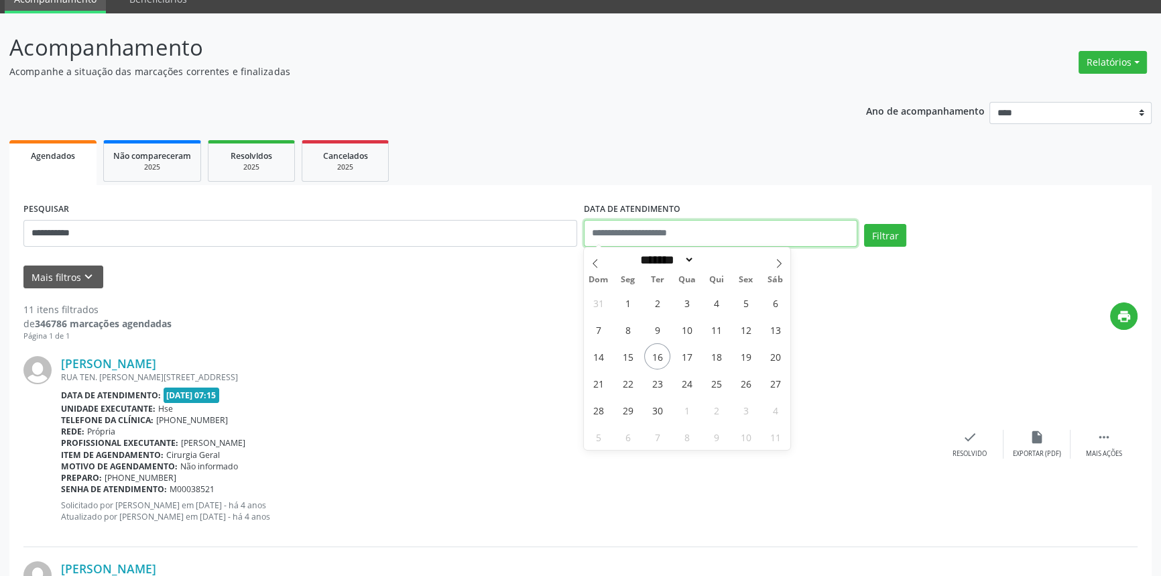
click at [669, 228] on input "text" at bounding box center [721, 233] width 274 height 27
click at [657, 355] on span "16" at bounding box center [657, 356] width 26 height 26
type input "**********"
click at [657, 355] on span "16" at bounding box center [657, 356] width 26 height 26
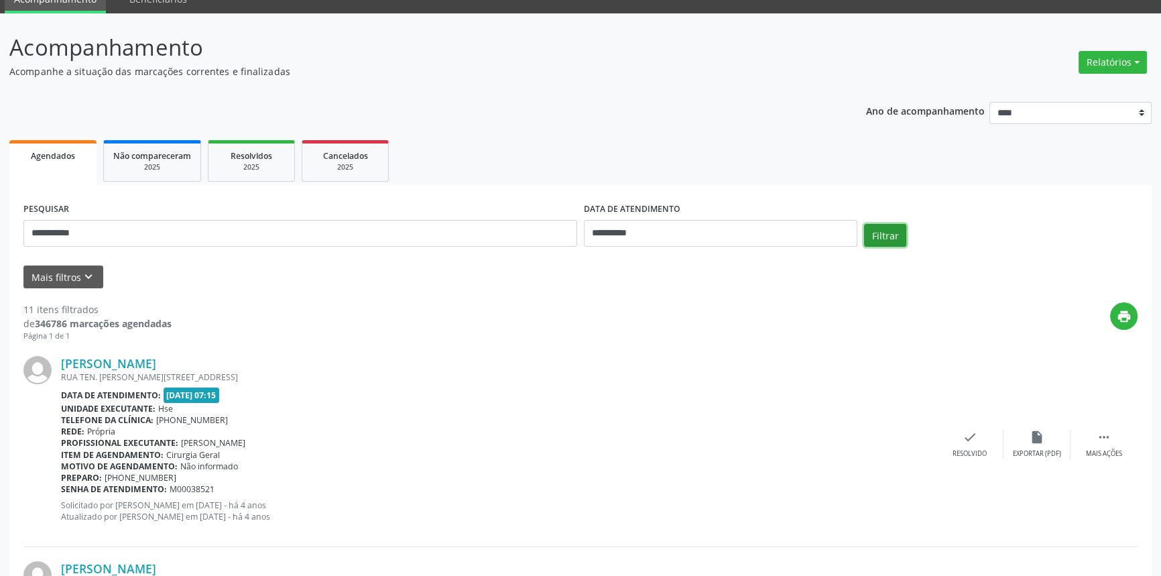
click at [883, 231] on button "Filtrar" at bounding box center [885, 235] width 42 height 23
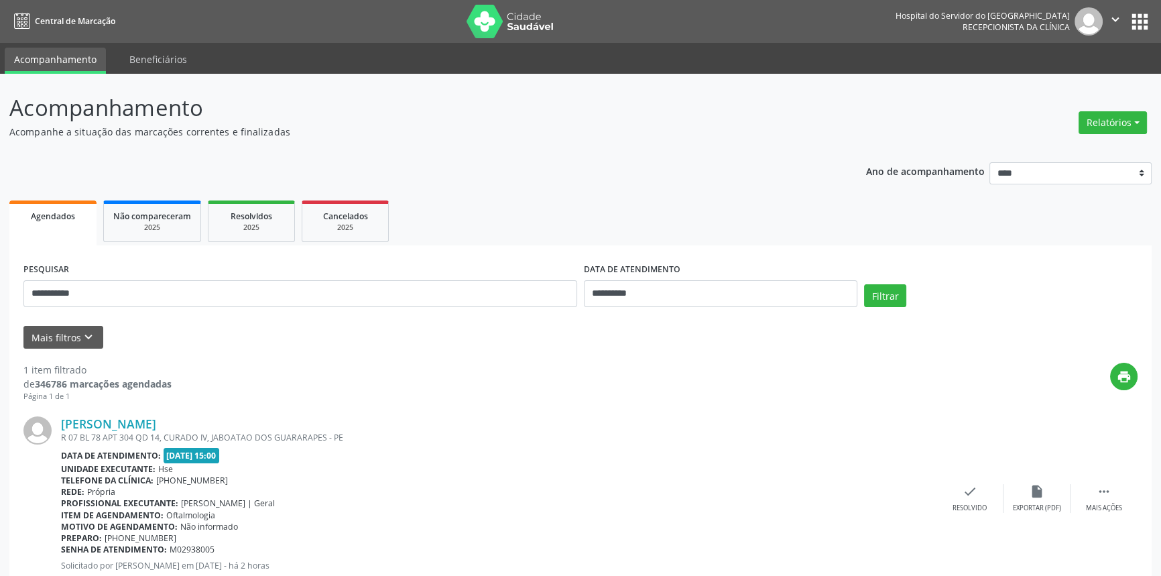
scroll to position [42, 0]
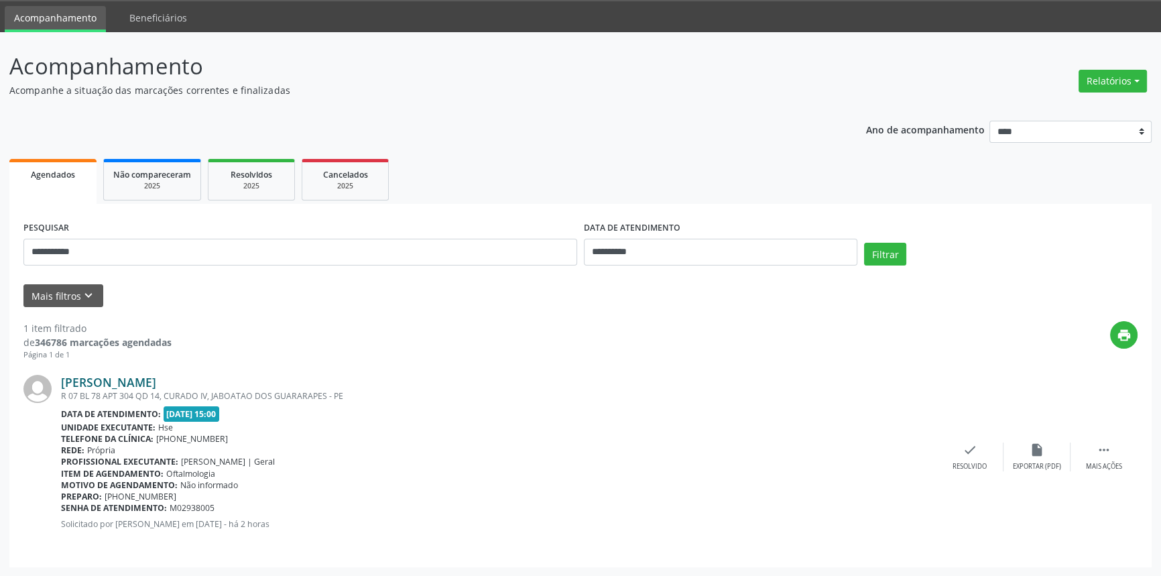
click at [156, 382] on link "Rildo Alves de Souza" at bounding box center [108, 382] width 95 height 15
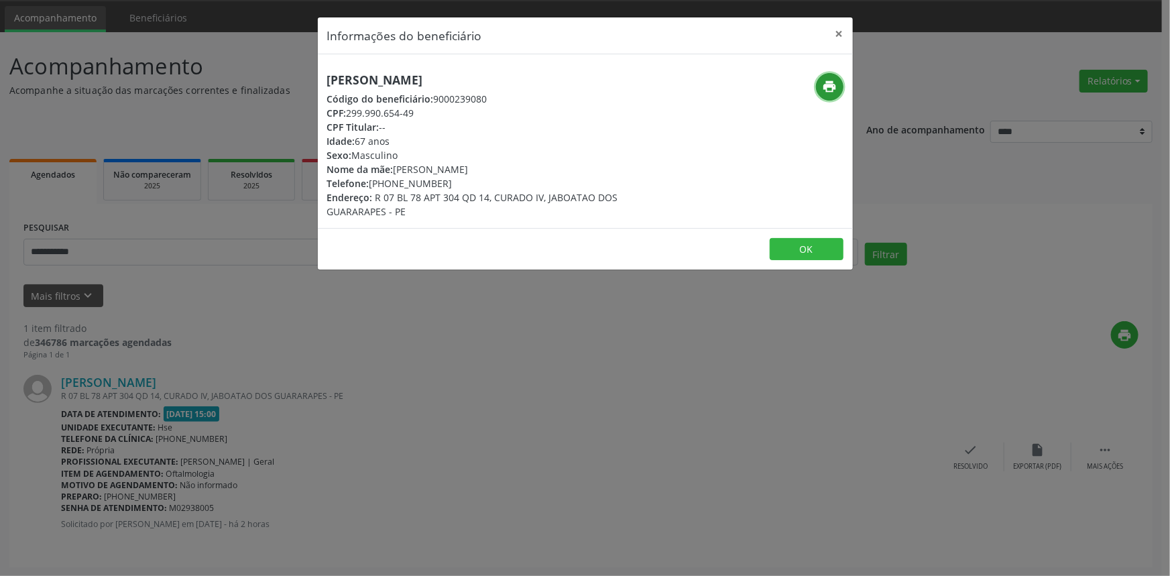
click at [835, 79] on icon "print" at bounding box center [829, 86] width 15 height 15
drag, startPoint x: 467, startPoint y: 76, endPoint x: 305, endPoint y: 81, distance: 162.3
click at [305, 81] on div "Informações do beneficiário × Rildo Alves de Souza Código do beneficiário: 9000…" at bounding box center [585, 288] width 1170 height 576
copy h5 "Rildo Alves de Souza"
click at [455, 307] on div "Informações do beneficiário × Rildo Alves de Souza Código do beneficiário: 9000…" at bounding box center [585, 288] width 1170 height 576
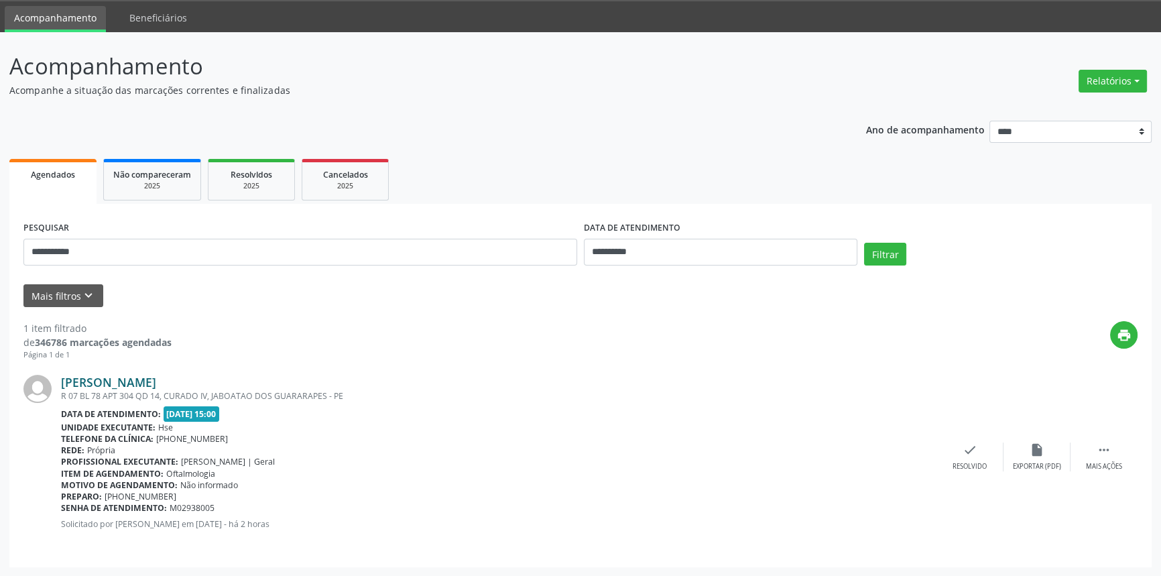
click at [156, 384] on link "Rildo Alves de Souza" at bounding box center [108, 382] width 95 height 15
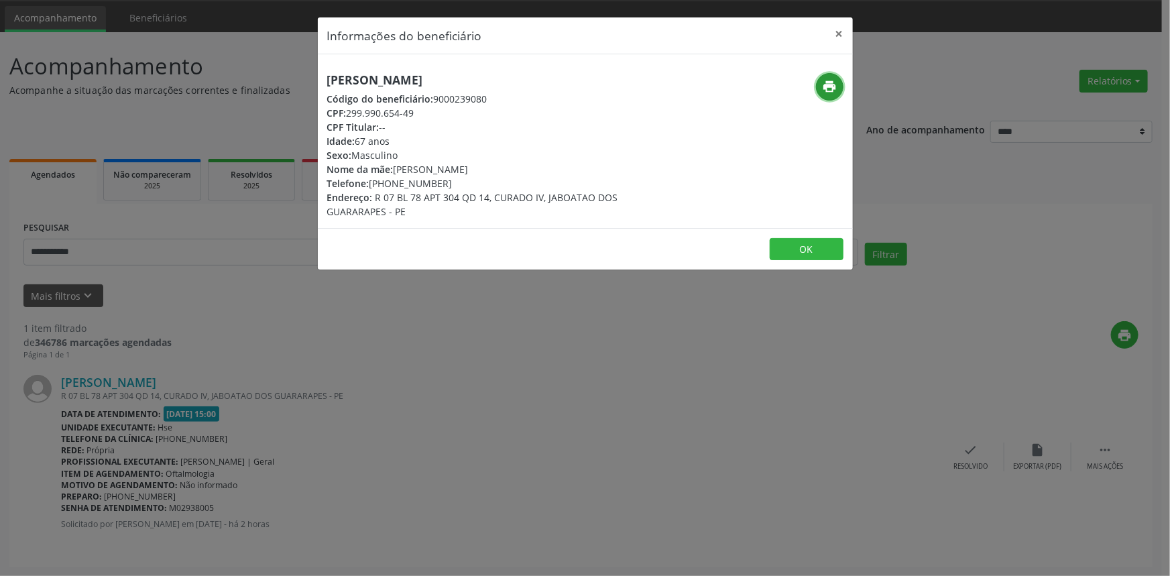
click at [819, 79] on button "print" at bounding box center [829, 86] width 27 height 27
drag, startPoint x: 469, startPoint y: 84, endPoint x: 319, endPoint y: 82, distance: 150.2
click at [319, 82] on div "Rildo Alves de Souza Código do beneficiário: 9000239080 CPF: 299.990.654-49 CPF…" at bounding box center [496, 146] width 357 height 146
copy h5 "Rildo Alves de Souza"
click at [845, 30] on button "×" at bounding box center [839, 33] width 27 height 33
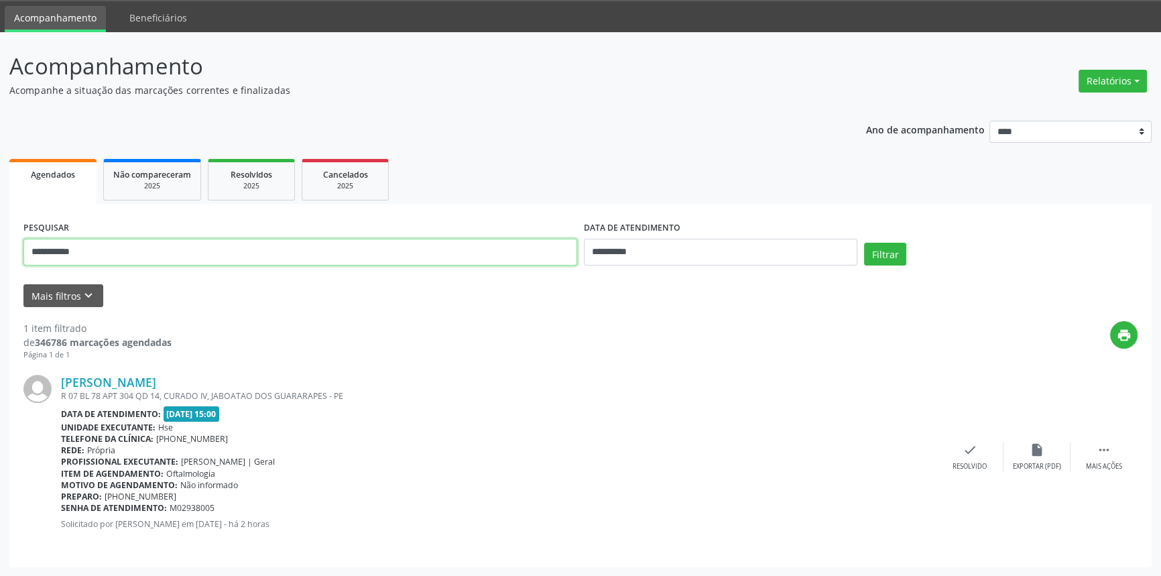
click at [116, 246] on input "**********" at bounding box center [300, 252] width 554 height 27
type input "*"
type input "**********"
click at [864, 243] on button "Filtrar" at bounding box center [885, 254] width 42 height 23
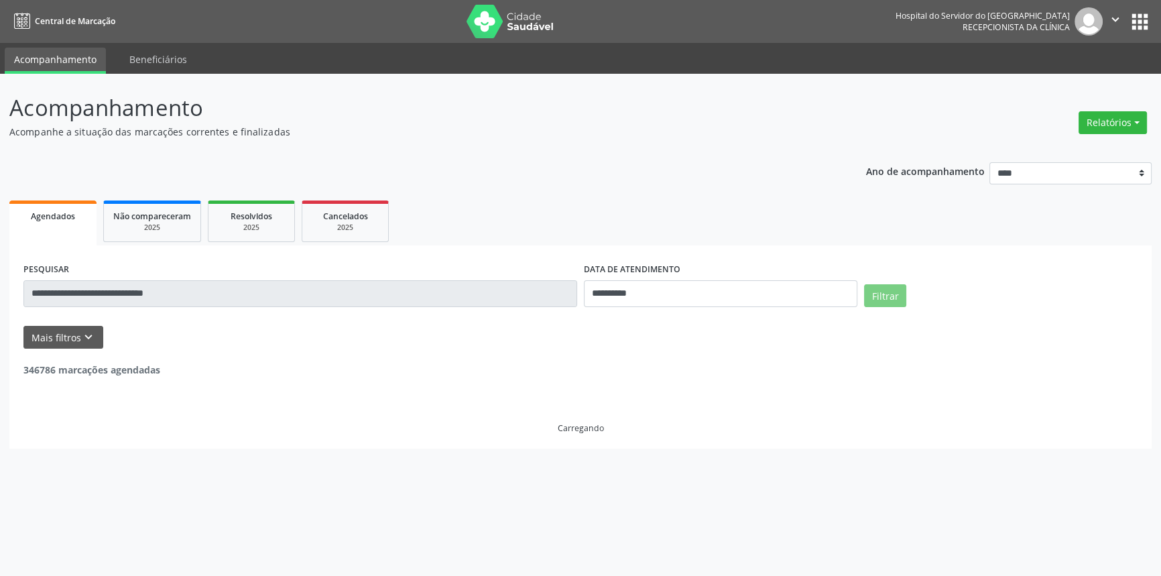
scroll to position [0, 0]
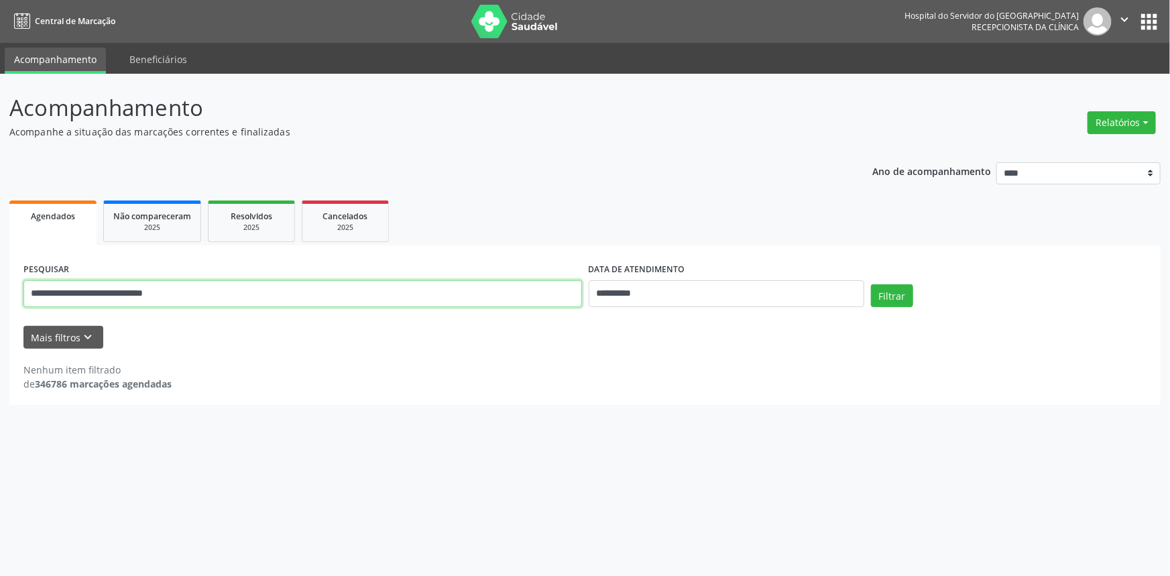
drag, startPoint x: 230, startPoint y: 290, endPoint x: 0, endPoint y: 256, distance: 232.4
click at [0, 256] on div "**********" at bounding box center [585, 325] width 1170 height 502
type input "**********"
click at [871, 284] on button "Filtrar" at bounding box center [892, 295] width 42 height 23
click at [616, 291] on input "**********" at bounding box center [727, 293] width 276 height 27
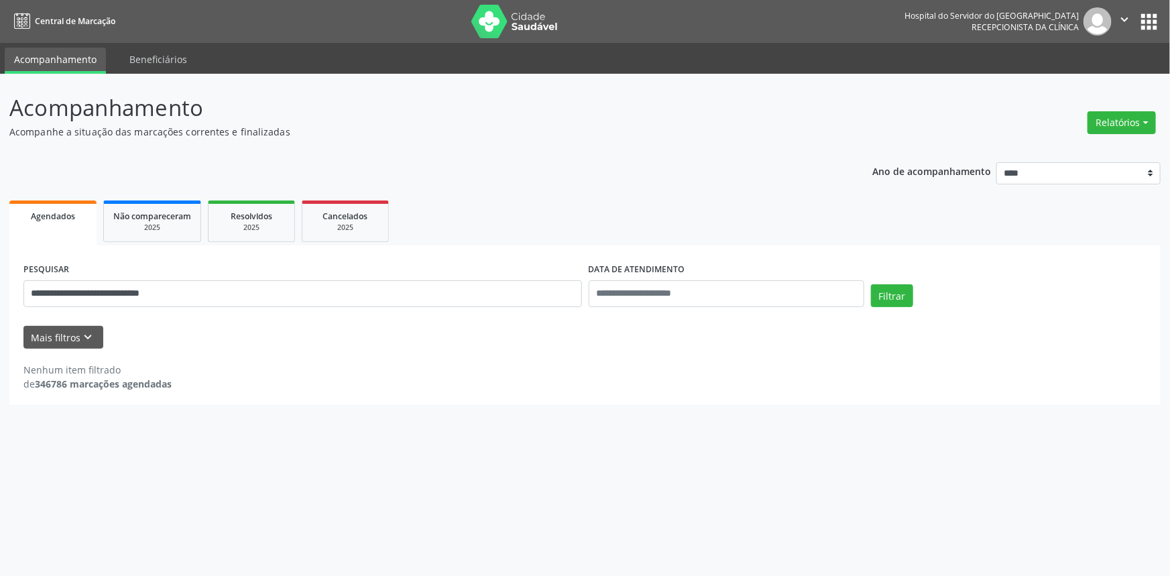
click at [533, 371] on div "Nenhum item filtrado de 346786 marcações agendadas" at bounding box center [584, 377] width 1123 height 28
click at [297, 300] on input "**********" at bounding box center [302, 293] width 559 height 27
click at [871, 284] on button "Filtrar" at bounding box center [892, 295] width 42 height 23
drag, startPoint x: 48, startPoint y: 290, endPoint x: 69, endPoint y: 295, distance: 21.3
click at [48, 291] on input "**********" at bounding box center [302, 293] width 559 height 27
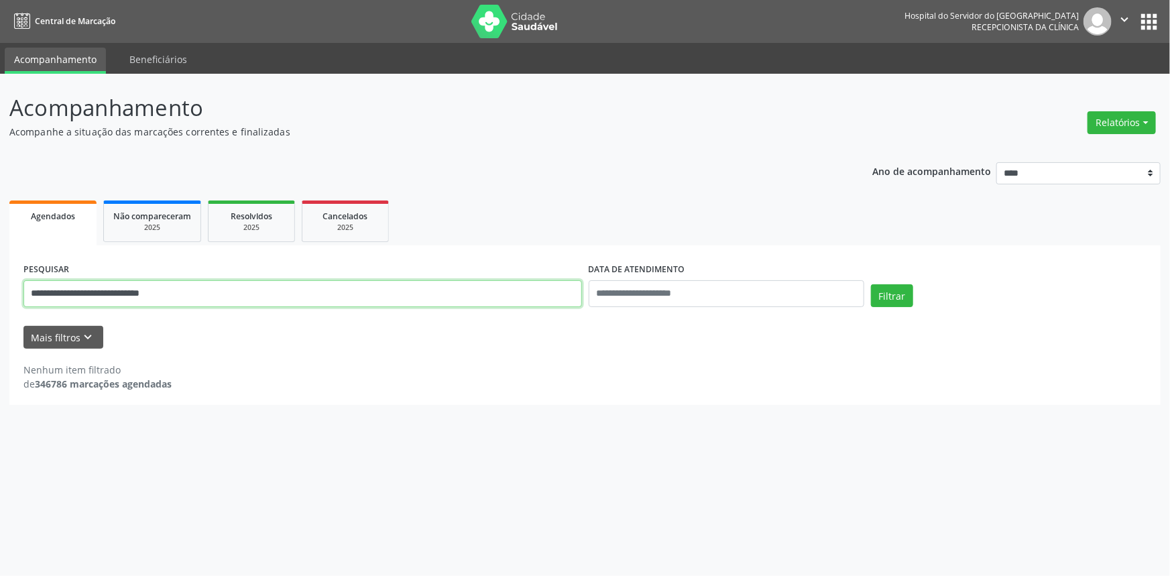
click at [871, 284] on button "Filtrar" at bounding box center [892, 295] width 42 height 23
click at [319, 297] on input "**********" at bounding box center [302, 293] width 559 height 27
paste input "text"
click at [871, 284] on button "Filtrar" at bounding box center [892, 295] width 42 height 23
click at [221, 335] on div "Mais filtros keyboard_arrow_down" at bounding box center [585, 337] width 1130 height 23
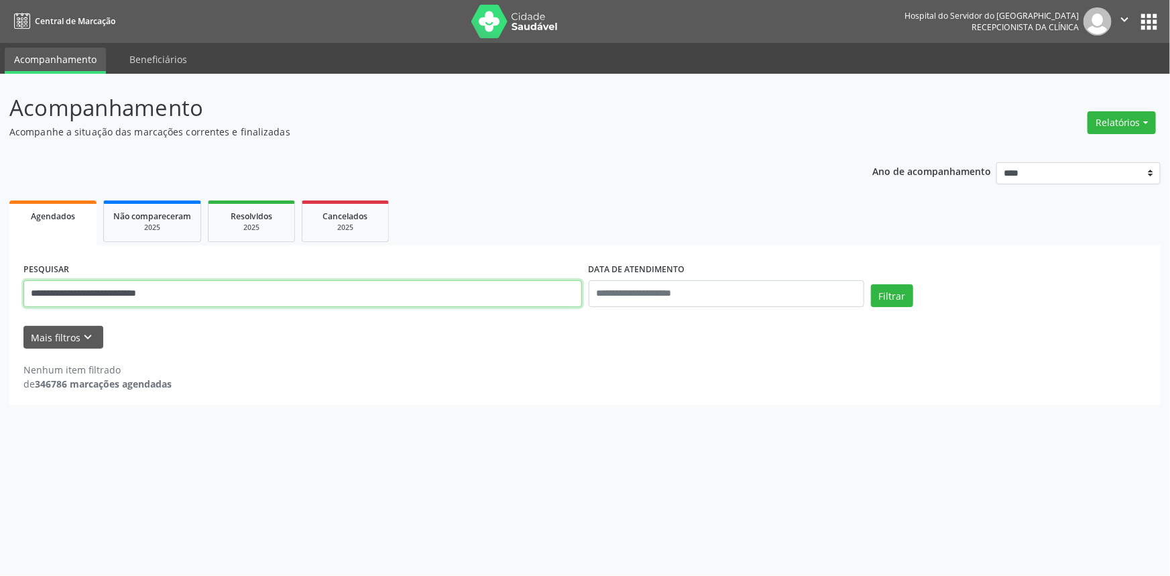
click at [275, 284] on input "**********" at bounding box center [302, 293] width 559 height 27
paste input "text"
type input "**********"
click at [890, 290] on button "Filtrar" at bounding box center [892, 295] width 42 height 23
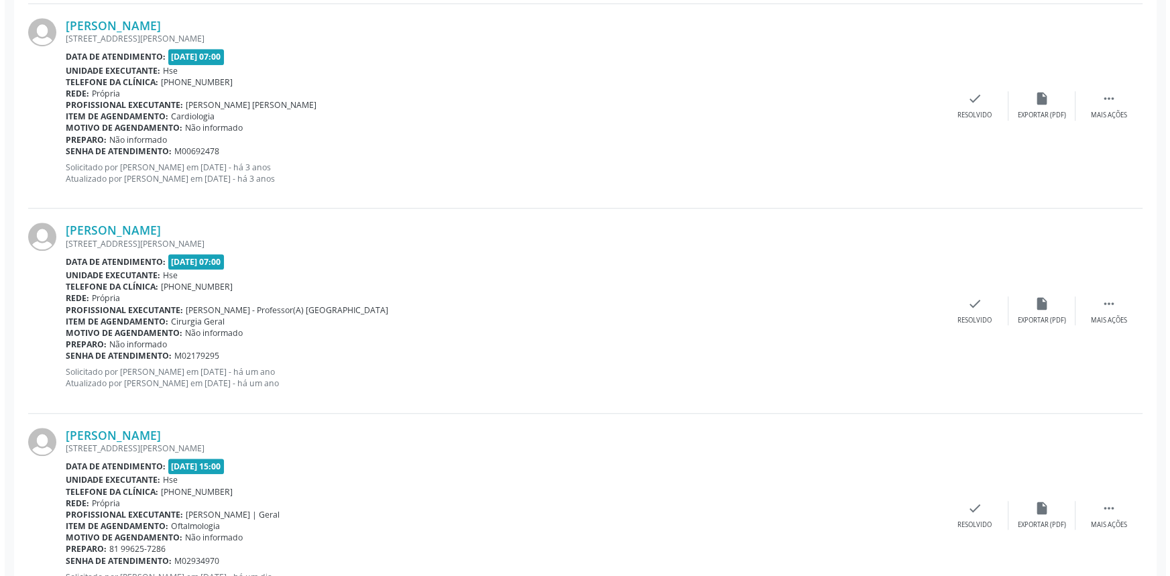
scroll to position [1281, 0]
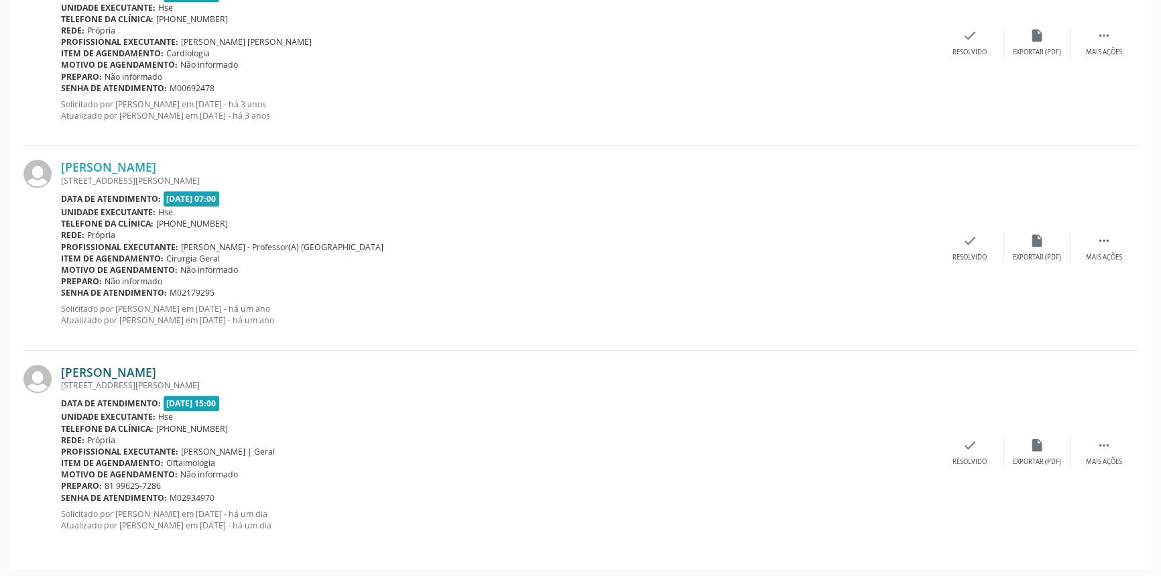
click at [156, 374] on link "Maria de Fatima Andrade Lapenda" at bounding box center [108, 372] width 95 height 15
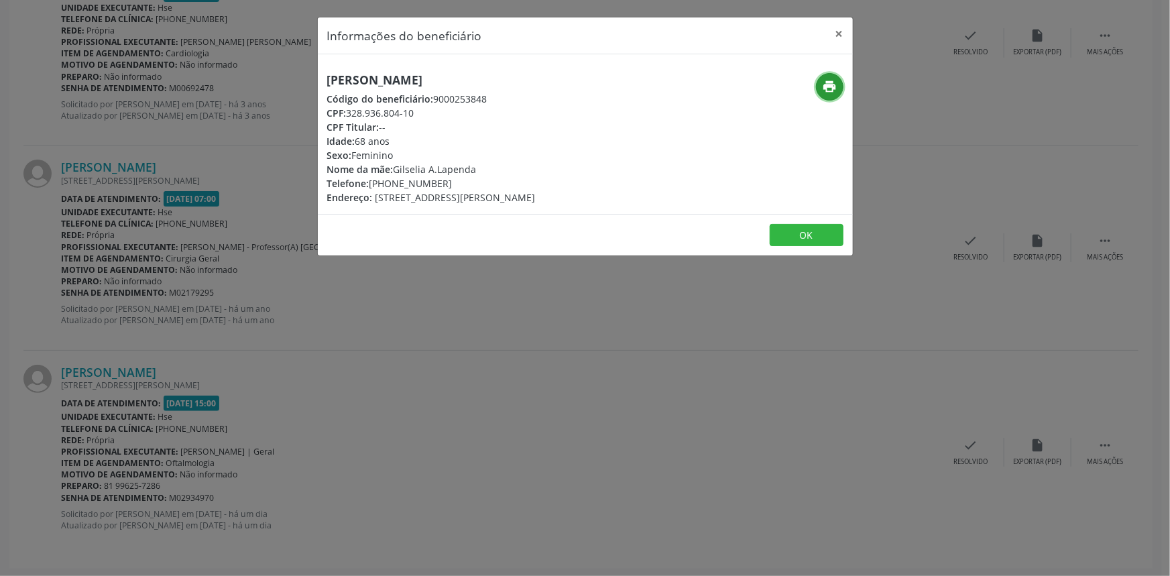
click at [835, 83] on icon "print" at bounding box center [829, 86] width 15 height 15
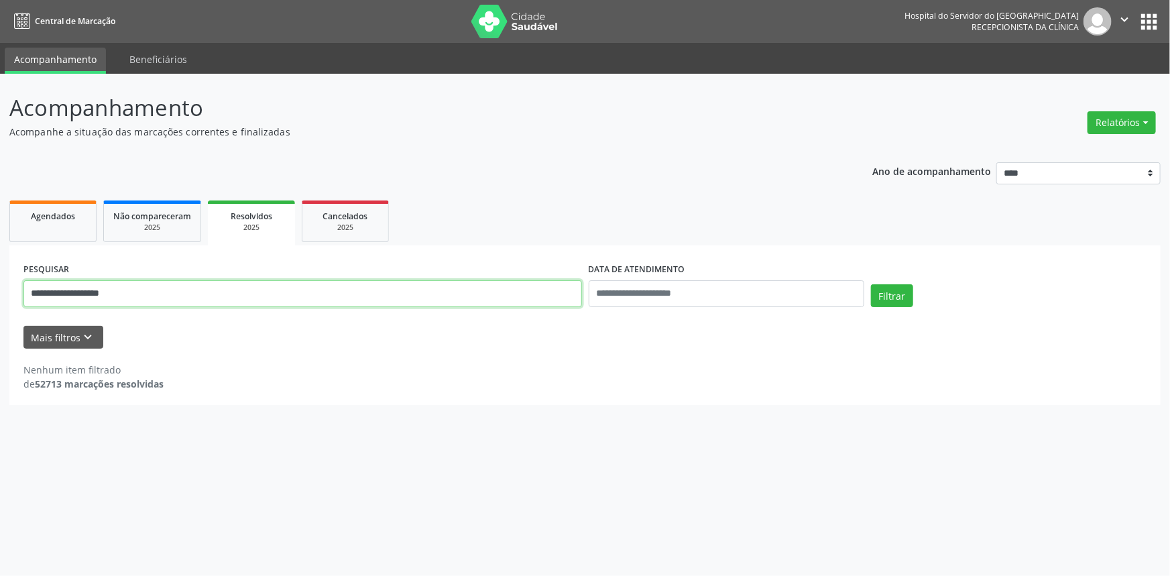
drag, startPoint x: 127, startPoint y: 295, endPoint x: 0, endPoint y: 305, distance: 127.8
click at [0, 305] on div "**********" at bounding box center [585, 325] width 1170 height 502
click at [361, 225] on div "2025" at bounding box center [345, 228] width 67 height 10
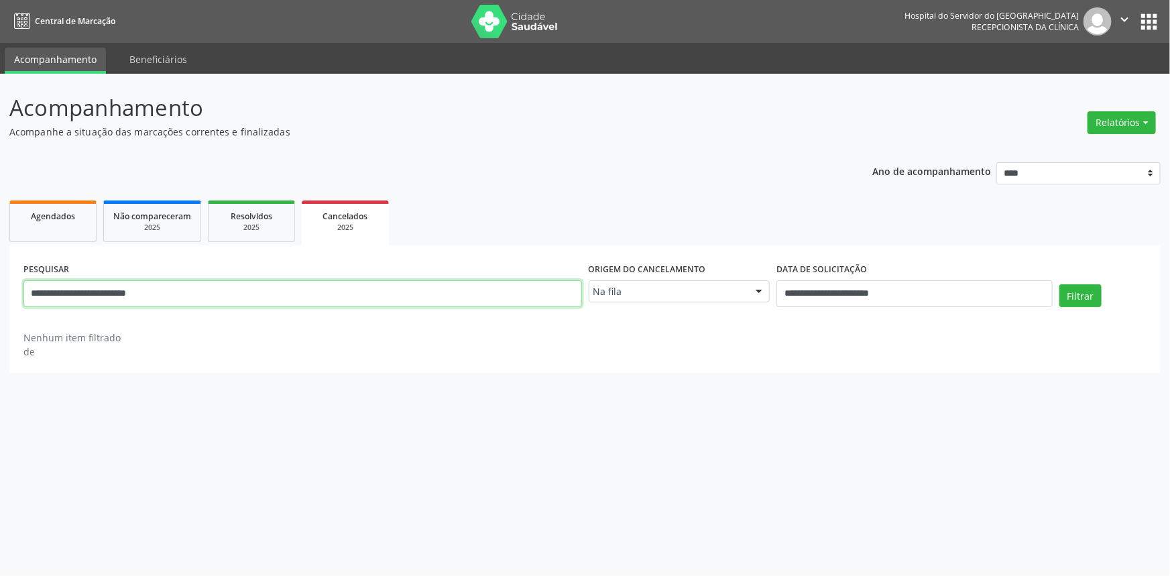
drag, startPoint x: 194, startPoint y: 290, endPoint x: 0, endPoint y: 296, distance: 194.6
click at [0, 296] on div "**********" at bounding box center [585, 325] width 1170 height 502
paste input "text"
click at [763, 292] on div at bounding box center [759, 292] width 20 height 23
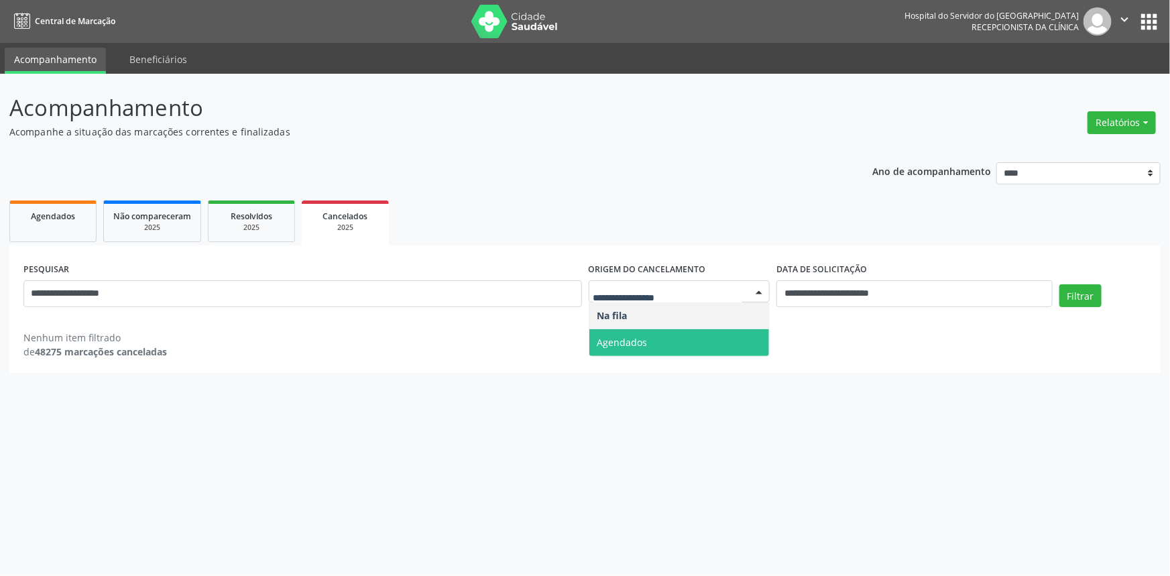
click at [739, 333] on span "Agendados" at bounding box center [679, 342] width 180 height 27
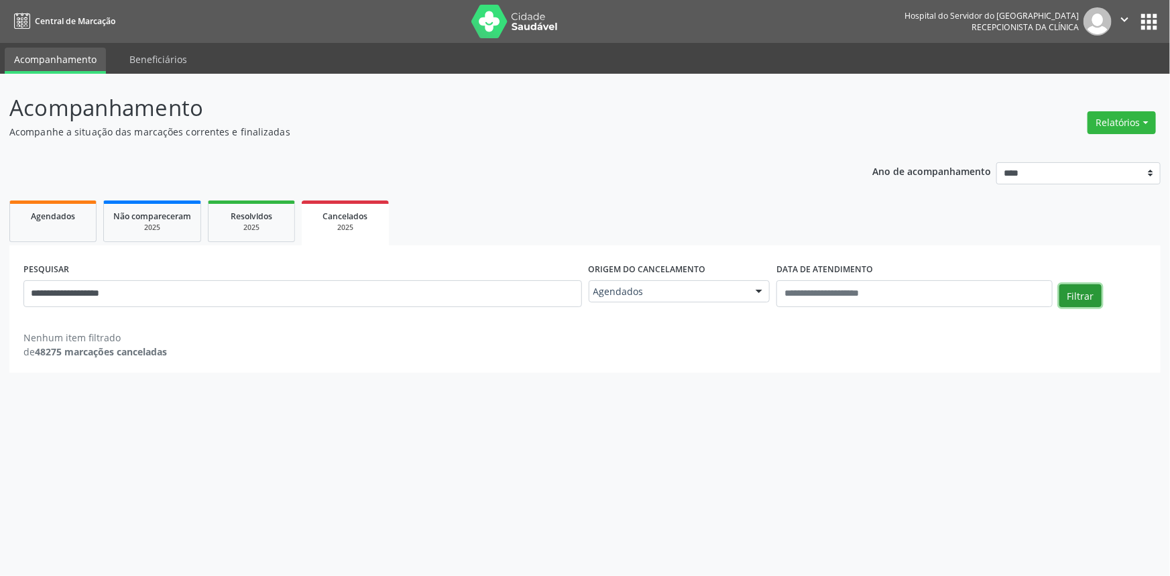
click at [1072, 288] on button "Filtrar" at bounding box center [1081, 295] width 42 height 23
drag, startPoint x: 141, startPoint y: 288, endPoint x: 0, endPoint y: 289, distance: 140.8
click at [0, 289] on div "**********" at bounding box center [585, 325] width 1170 height 502
paste input "*"
type input "**********"
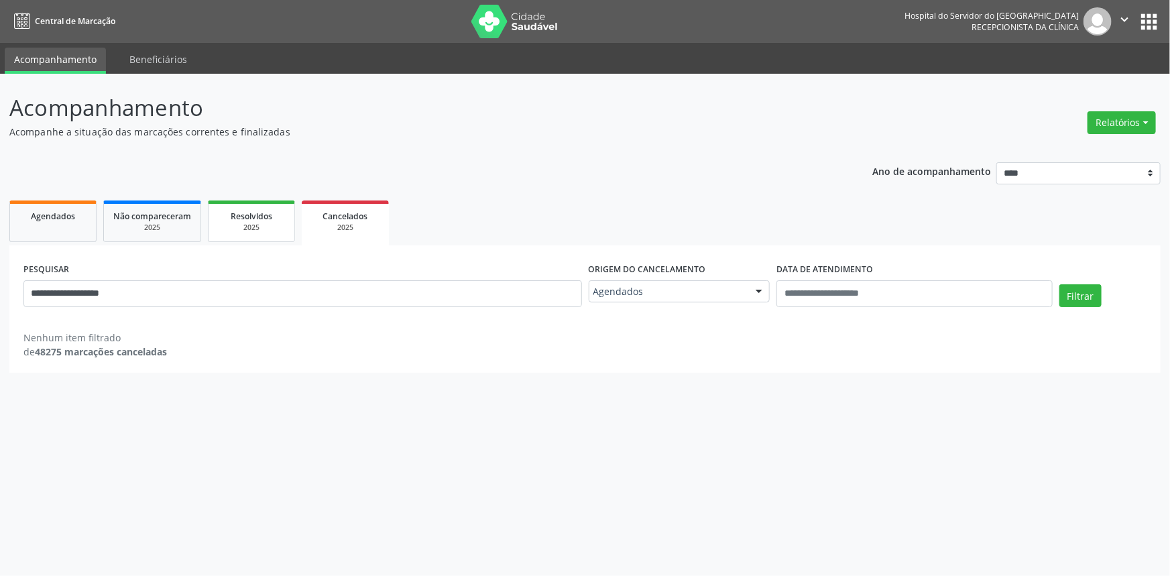
click at [255, 223] on div "2025" at bounding box center [251, 228] width 67 height 10
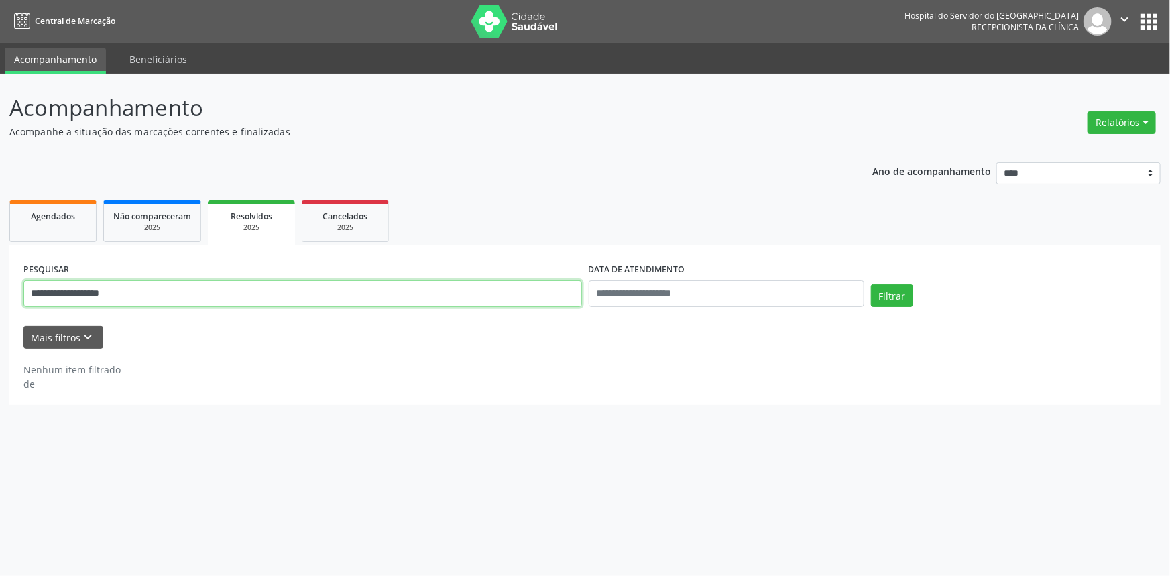
click at [0, 292] on div "**********" at bounding box center [585, 325] width 1170 height 502
paste input "*"
type input "**********"
click at [764, 294] on input "text" at bounding box center [727, 293] width 276 height 27
click at [889, 294] on button "Filtrar" at bounding box center [892, 295] width 42 height 23
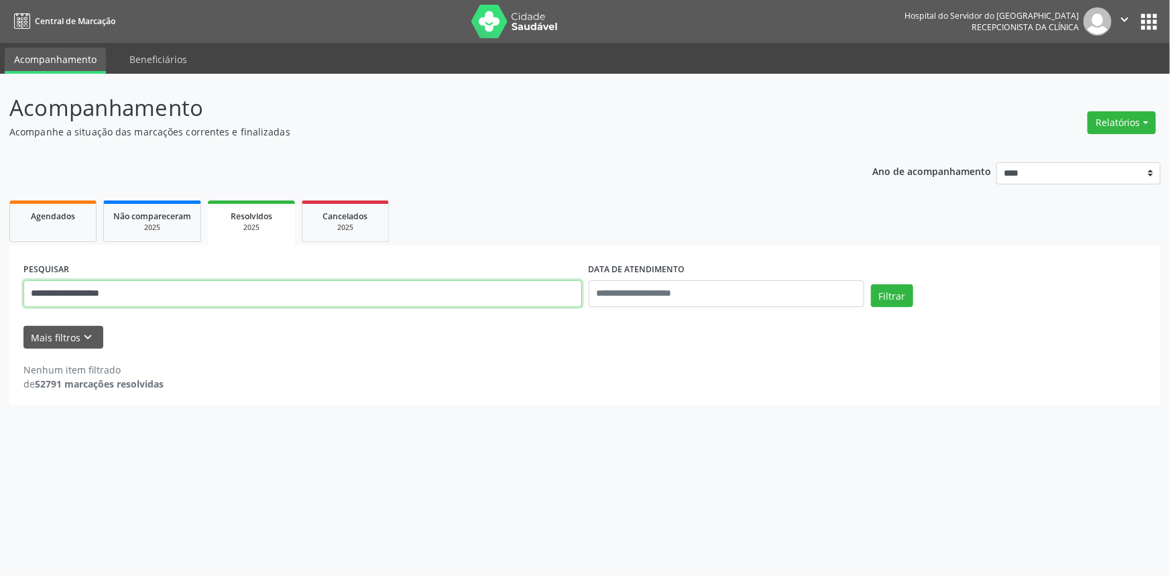
click at [0, 300] on div "**********" at bounding box center [585, 325] width 1170 height 502
click at [342, 228] on div "2025" at bounding box center [345, 228] width 67 height 10
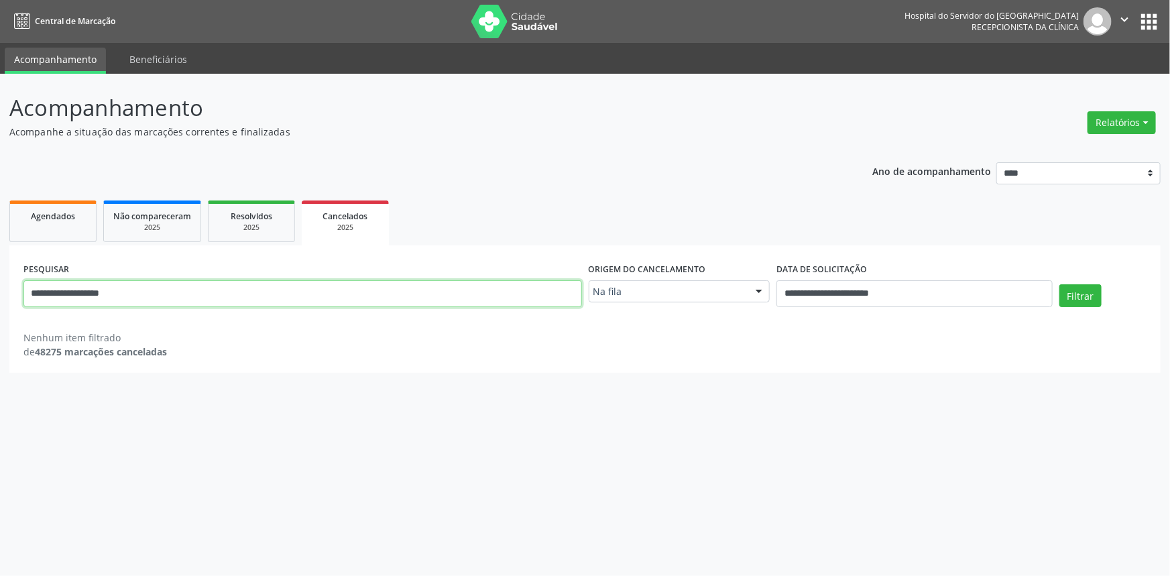
drag, startPoint x: 144, startPoint y: 292, endPoint x: 0, endPoint y: 292, distance: 143.5
click at [0, 292] on div "**********" at bounding box center [585, 325] width 1170 height 502
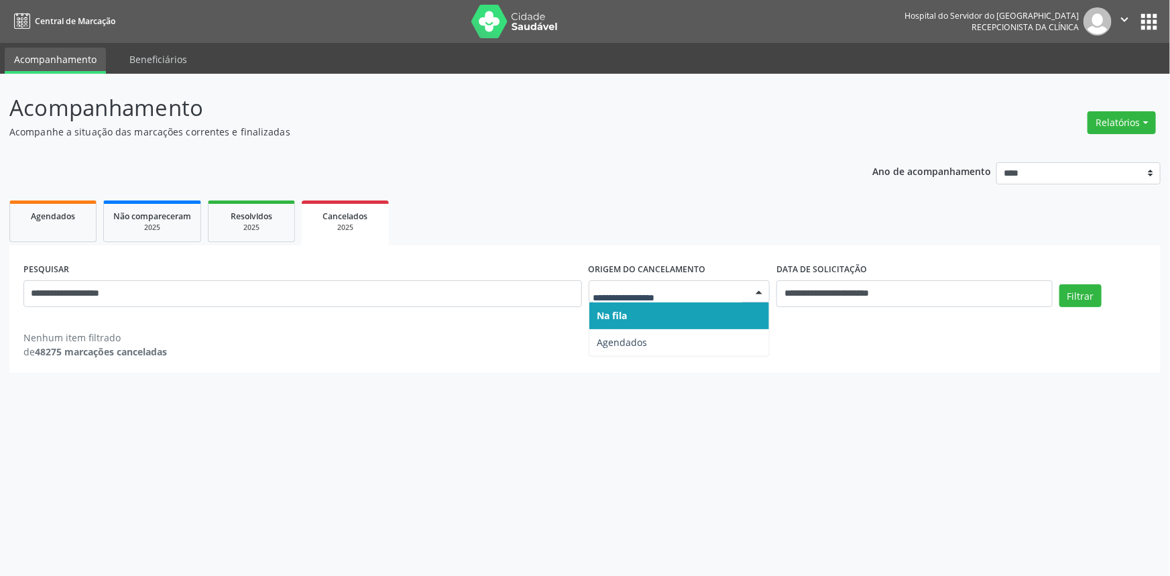
click at [759, 294] on div at bounding box center [759, 292] width 20 height 23
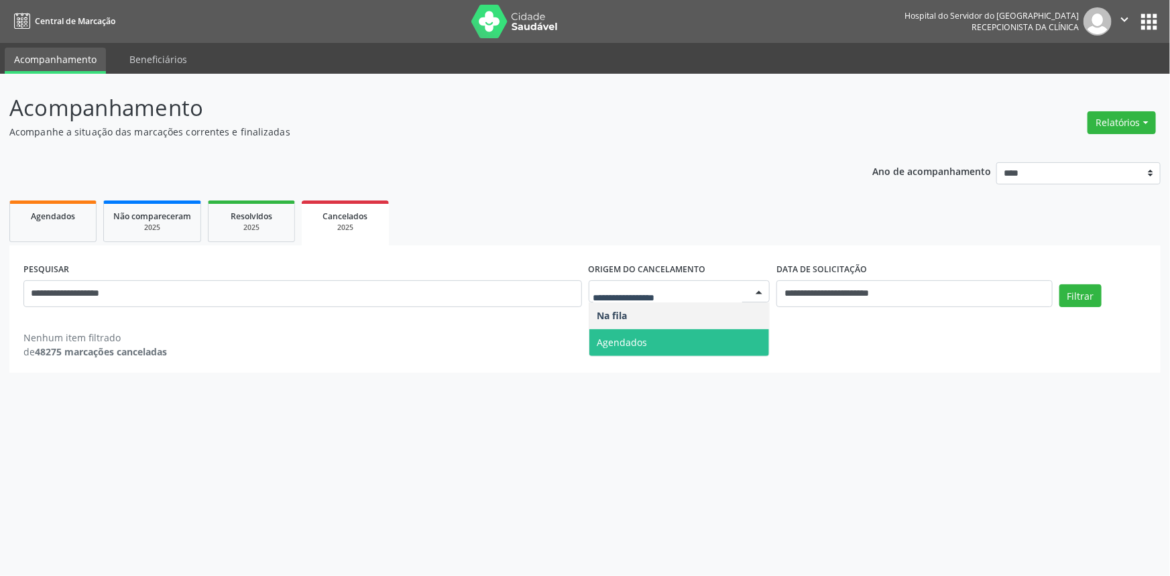
click at [740, 340] on span "Agendados" at bounding box center [679, 342] width 180 height 27
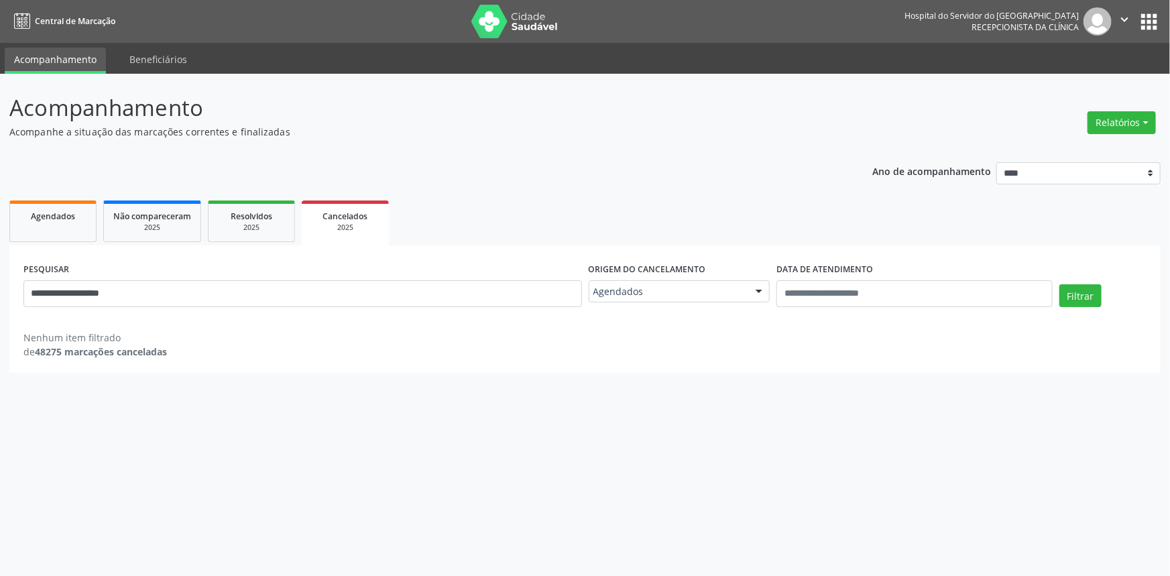
click at [1073, 282] on div "**********" at bounding box center [585, 288] width 1130 height 57
click at [1078, 294] on button "Filtrar" at bounding box center [1081, 295] width 42 height 23
click at [123, 292] on input "**********" at bounding box center [302, 293] width 559 height 27
paste input "**********"
click at [1060, 284] on button "Filtrar" at bounding box center [1081, 295] width 42 height 23
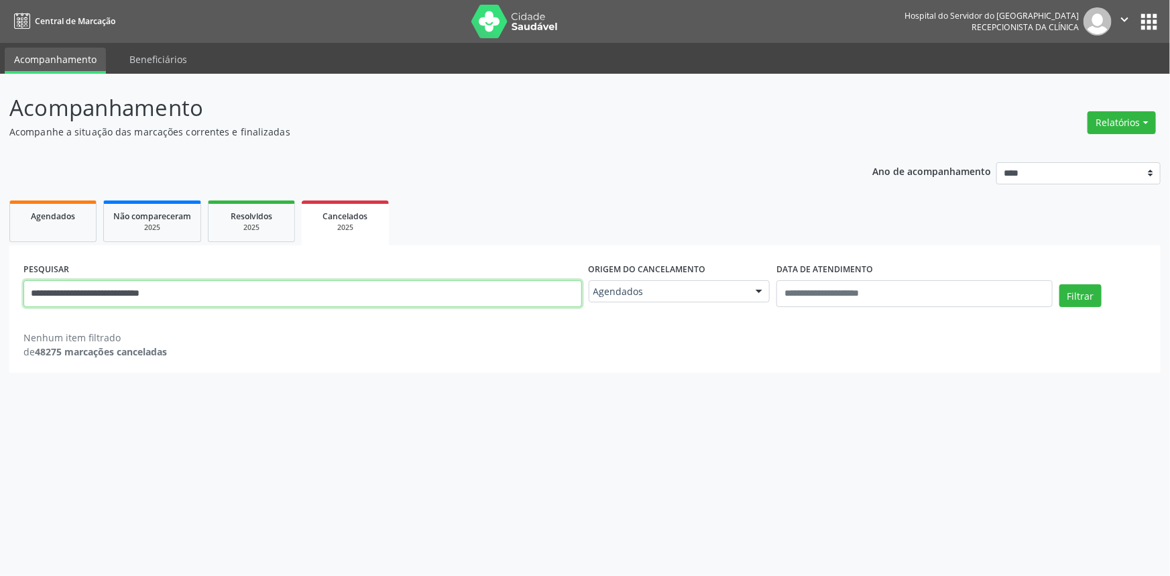
click at [201, 288] on input "**********" at bounding box center [302, 293] width 559 height 27
paste input "text"
type input "**********"
click at [1060, 284] on button "Filtrar" at bounding box center [1081, 295] width 42 height 23
